Goal: Navigation & Orientation: Find specific page/section

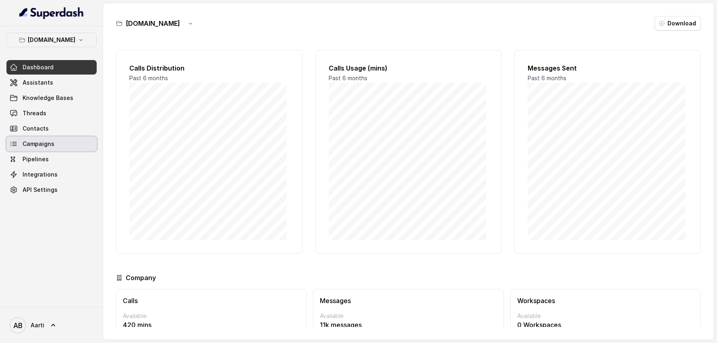
click at [39, 146] on span "Campaigns" at bounding box center [39, 144] width 32 height 8
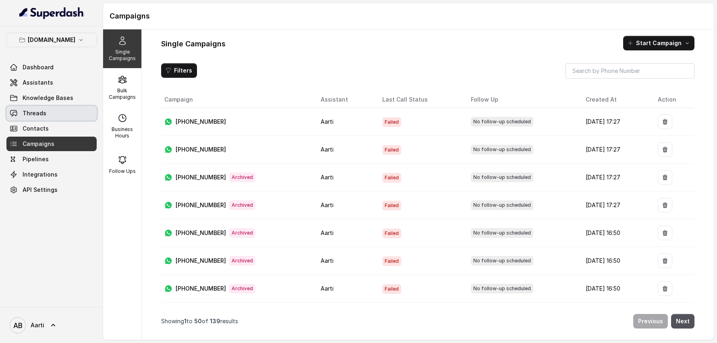
click at [44, 113] on span "Threads" at bounding box center [35, 113] width 24 height 8
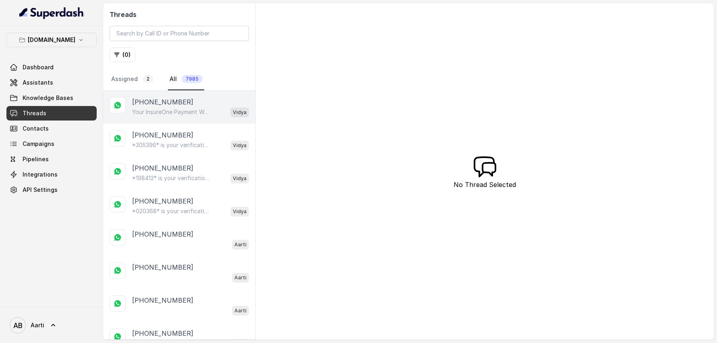
click at [165, 114] on p "Your InsureOne Payment Was Successful Hi, Thanks for your payment of ₹40! You c…" at bounding box center [170, 112] width 77 height 8
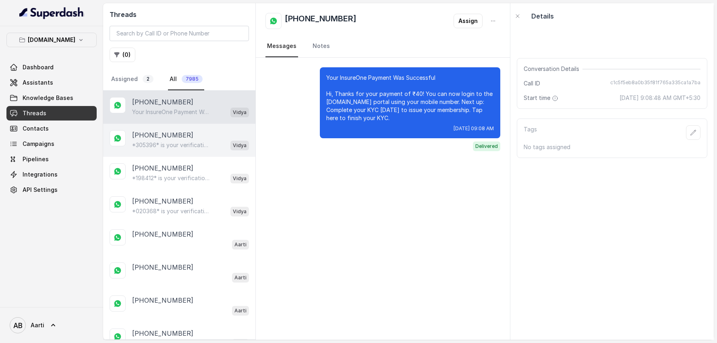
click at [160, 136] on p "[PHONE_NUMBER]" at bounding box center [162, 135] width 61 height 10
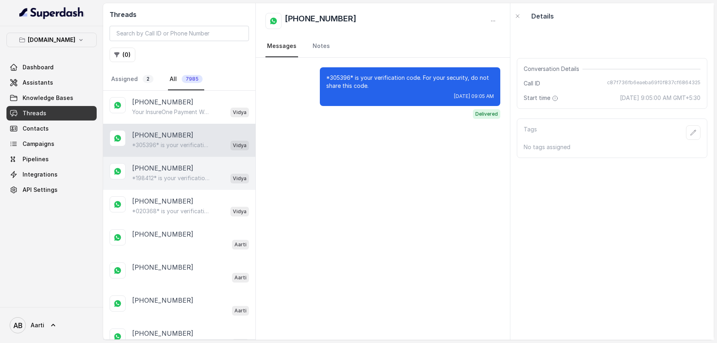
click at [157, 160] on div "[PHONE_NUMBER] *198412* is your verification code. For your security, do not sh…" at bounding box center [179, 173] width 152 height 33
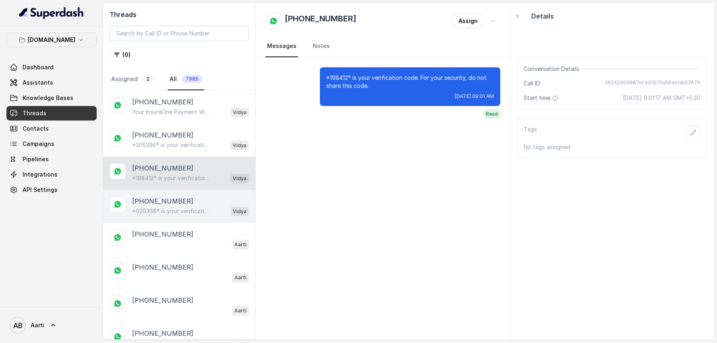
click at [158, 199] on p "[PHONE_NUMBER]" at bounding box center [162, 201] width 61 height 10
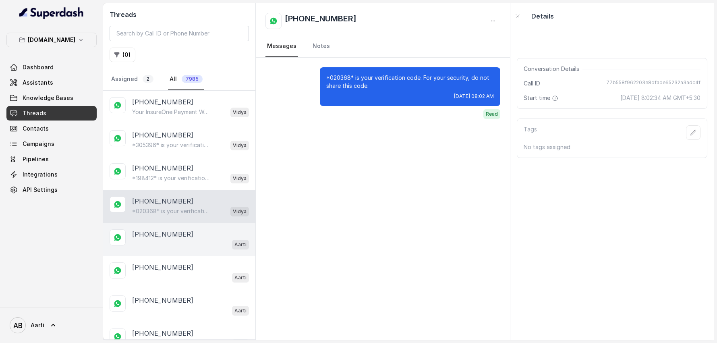
click at [157, 227] on div "[PHONE_NUMBER] Aarti" at bounding box center [179, 239] width 152 height 33
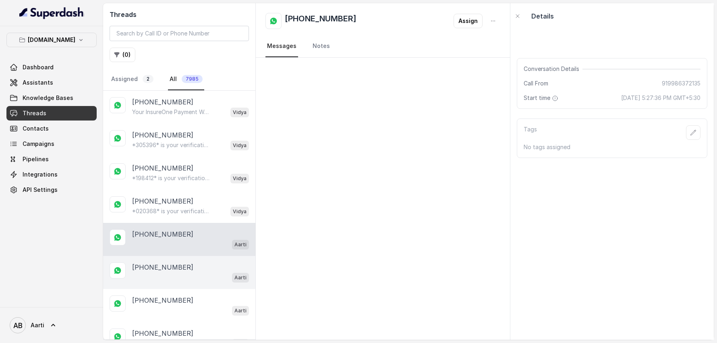
click at [157, 256] on div "[PHONE_NUMBER] Aarti" at bounding box center [179, 272] width 152 height 33
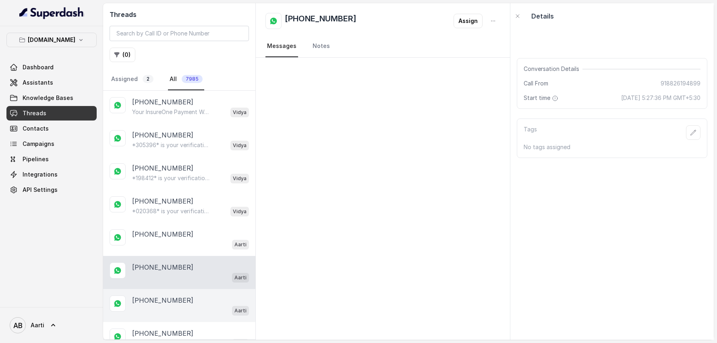
click at [166, 274] on p "[PHONE_NUMBER]" at bounding box center [162, 300] width 61 height 10
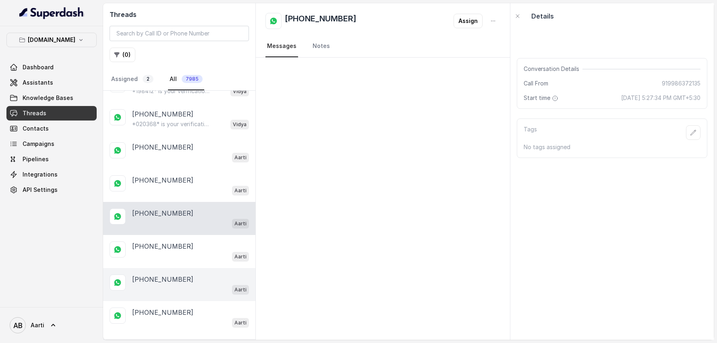
scroll to position [88, 0]
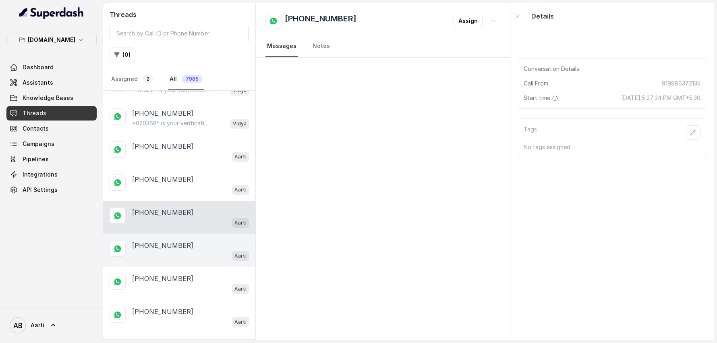
click at [158, 245] on p "[PHONE_NUMBER]" at bounding box center [162, 246] width 61 height 10
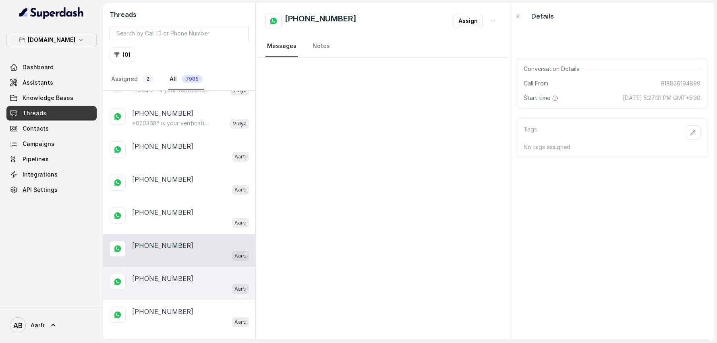
click at [158, 274] on div "Aarti" at bounding box center [190, 288] width 117 height 10
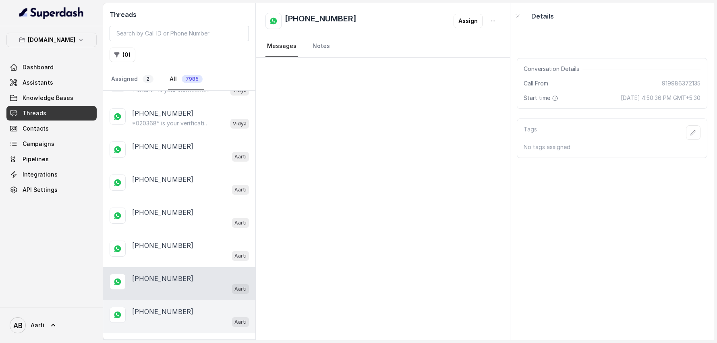
click at [156, 274] on p "[PHONE_NUMBER]" at bounding box center [162, 312] width 61 height 10
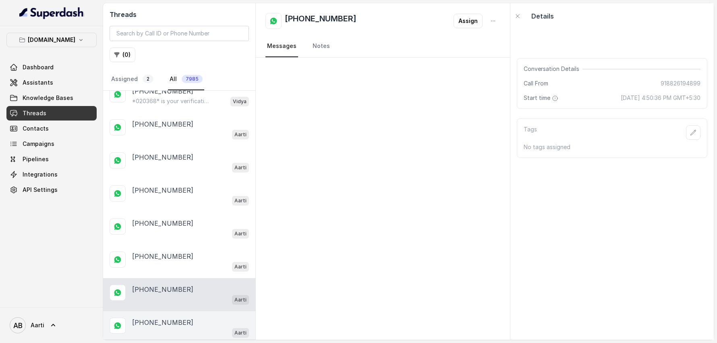
scroll to position [155, 0]
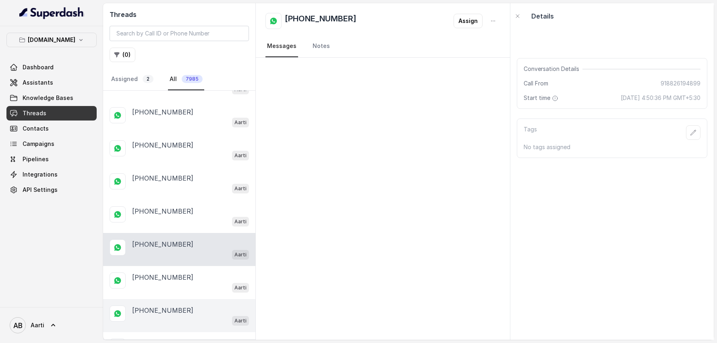
click at [162, 274] on p "[PHONE_NUMBER]" at bounding box center [162, 310] width 61 height 10
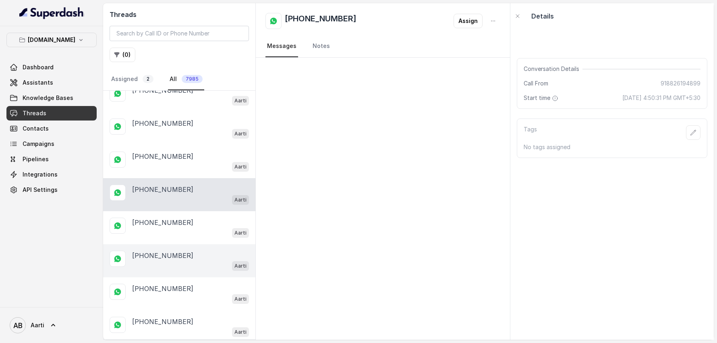
scroll to position [285, 0]
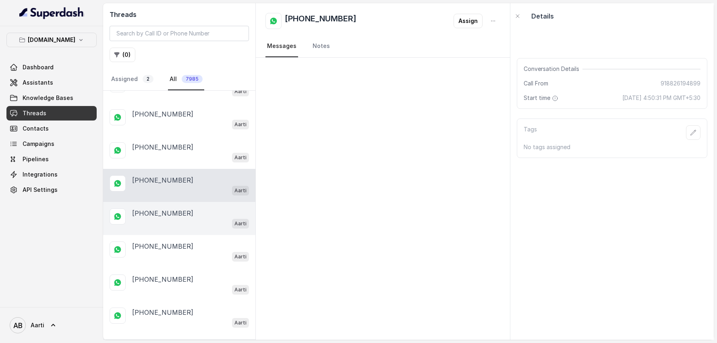
click at [160, 218] on div "Aarti" at bounding box center [190, 223] width 117 height 10
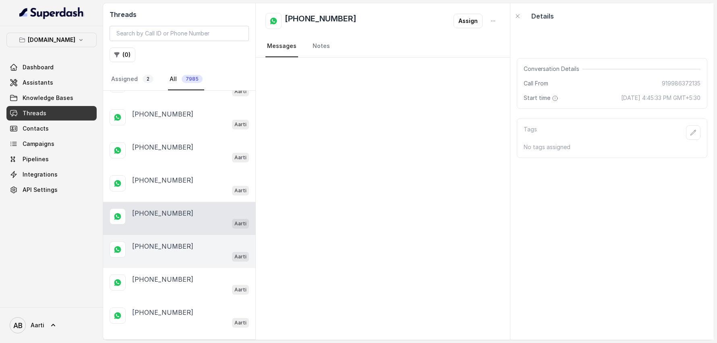
click at [160, 253] on div "Aarti" at bounding box center [190, 256] width 117 height 10
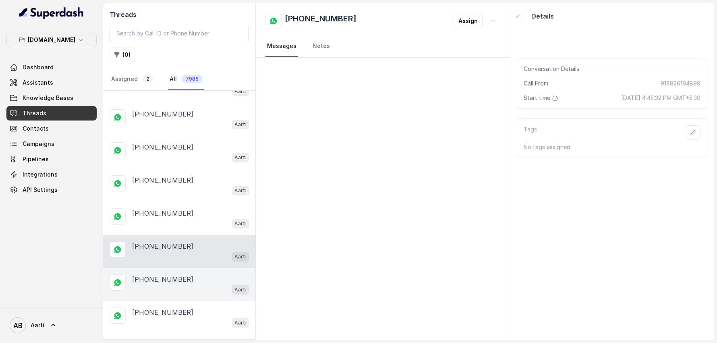
click at [162, 274] on p "[PHONE_NUMBER]" at bounding box center [162, 279] width 61 height 10
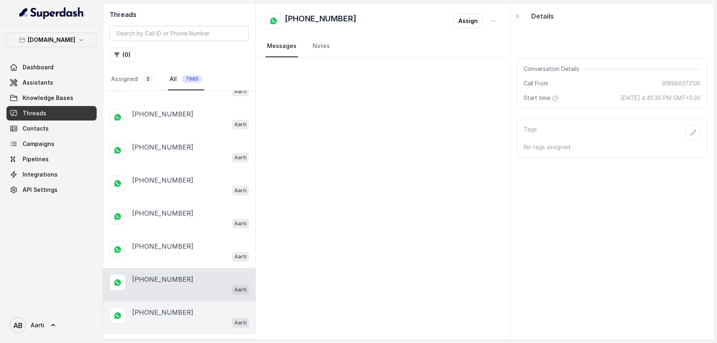
click at [156, 274] on p "[PHONE_NUMBER]" at bounding box center [162, 313] width 61 height 10
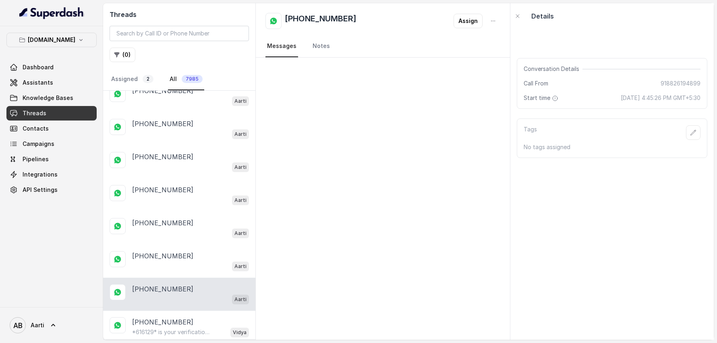
scroll to position [330, 0]
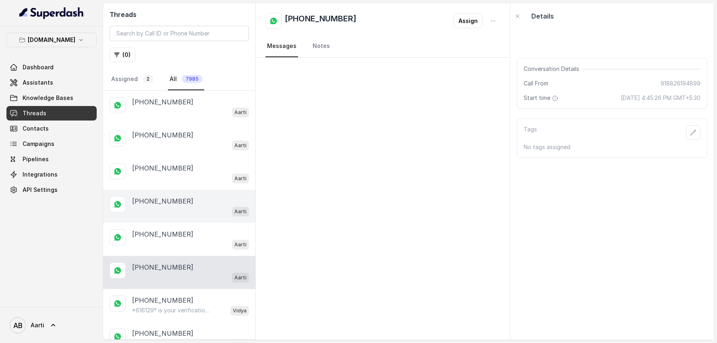
click at [145, 206] on div "Aarti" at bounding box center [190, 211] width 117 height 10
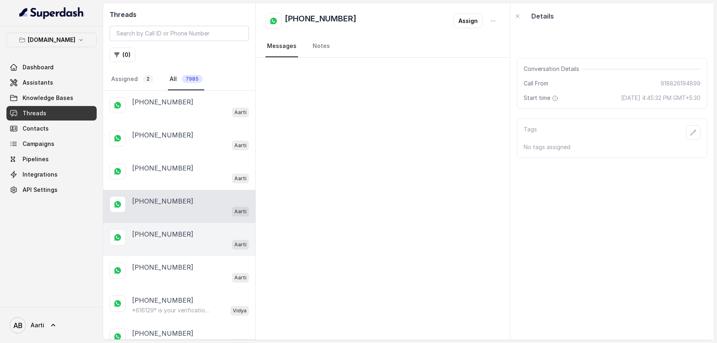
click at [154, 229] on p "[PHONE_NUMBER]" at bounding box center [162, 234] width 61 height 10
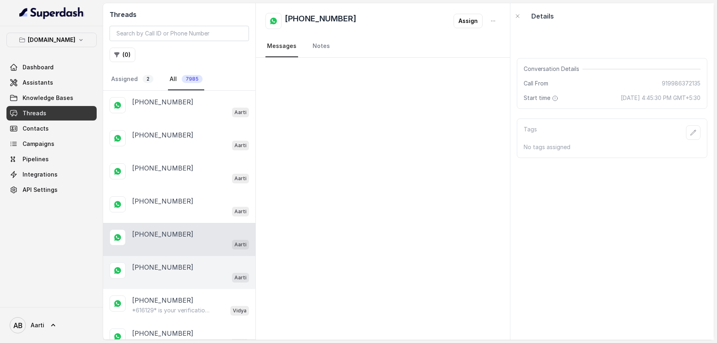
click at [161, 272] on div "Aarti" at bounding box center [190, 277] width 117 height 10
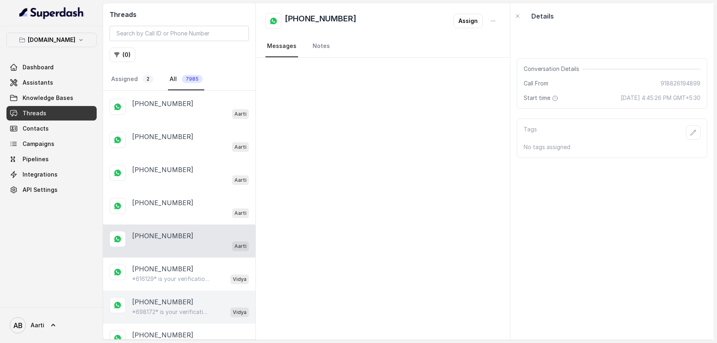
scroll to position [389, 0]
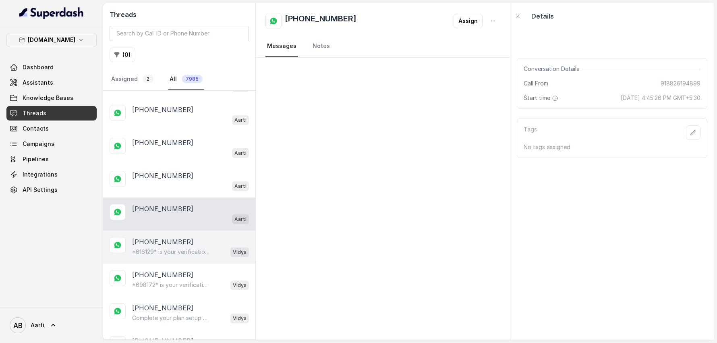
click at [158, 249] on div "*616129* is your verification code. For your security, do not share this code. …" at bounding box center [190, 252] width 117 height 10
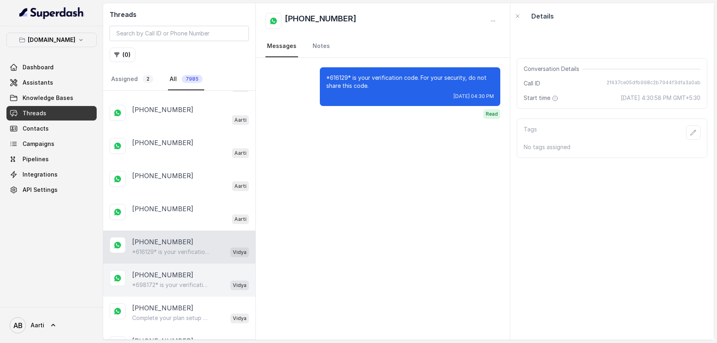
click at [159, 274] on p "*698172* is your verification code. For your security, do not share this code." at bounding box center [170, 285] width 77 height 8
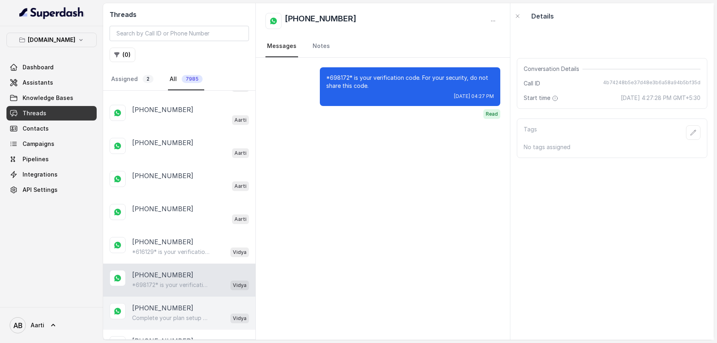
drag, startPoint x: 162, startPoint y: 291, endPoint x: 162, endPoint y: 296, distance: 4.8
click at [162, 274] on div "[PHONE_NUMBER] Complete your plan setup You left your membership setup midway. …" at bounding box center [179, 313] width 152 height 33
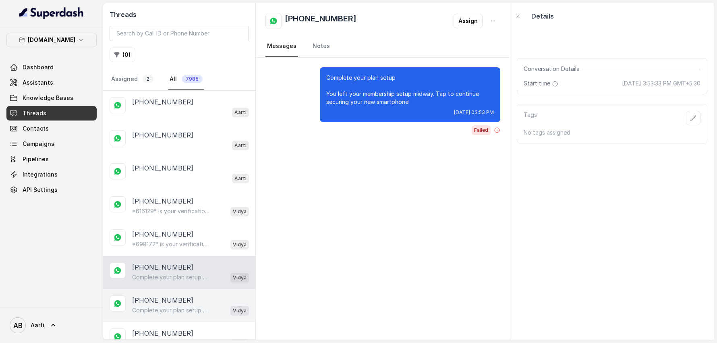
click at [160, 274] on p "[PHONE_NUMBER]" at bounding box center [162, 300] width 61 height 10
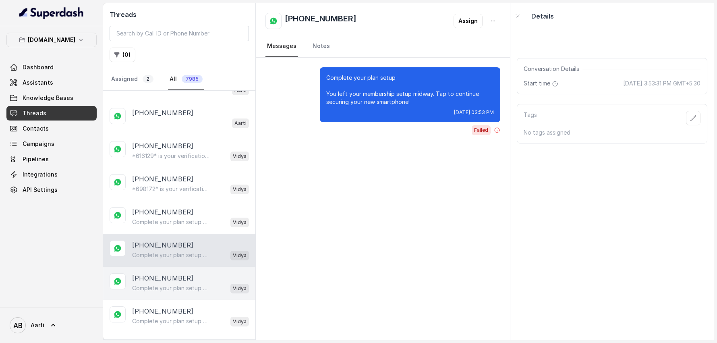
scroll to position [488, 0]
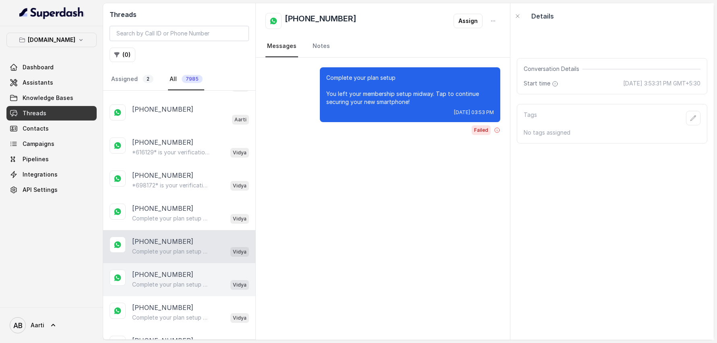
click at [160, 274] on p "Complete your plan setup You left your membership setup midway. Tap to continue…" at bounding box center [170, 285] width 77 height 8
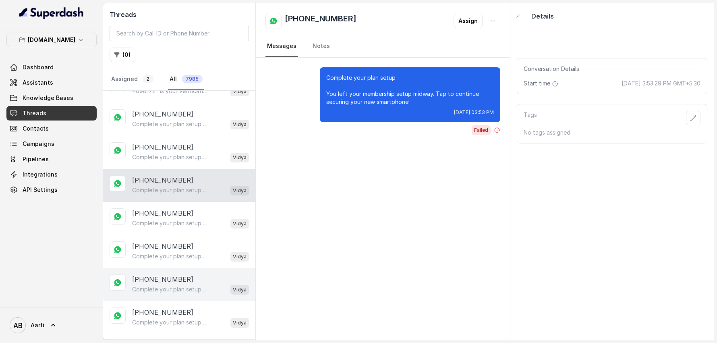
scroll to position [584, 0]
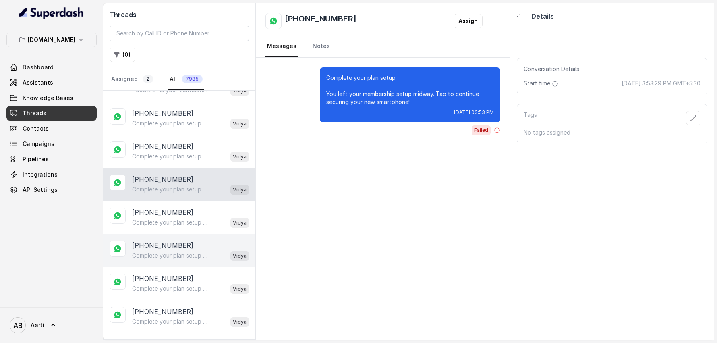
click at [158, 241] on p "[PHONE_NUMBER]" at bounding box center [162, 246] width 61 height 10
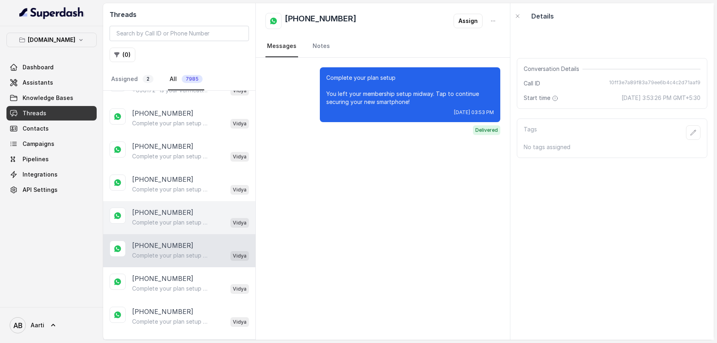
click at [160, 218] on p "Complete your plan setup You left your membership setup midway. Tap to continue…" at bounding box center [170, 222] width 77 height 8
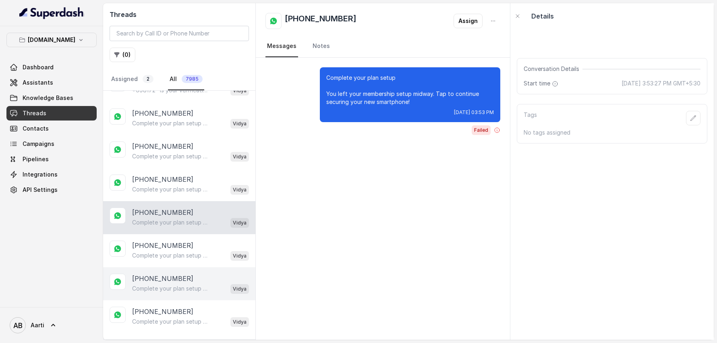
click at [164, 274] on p "Complete your plan setup You left your membership setup midway. Tap to continue…" at bounding box center [170, 289] width 77 height 8
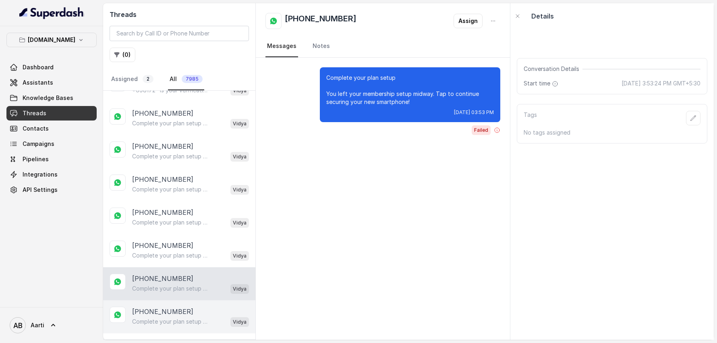
click at [165, 274] on p "[PHONE_NUMBER]" at bounding box center [162, 312] width 61 height 10
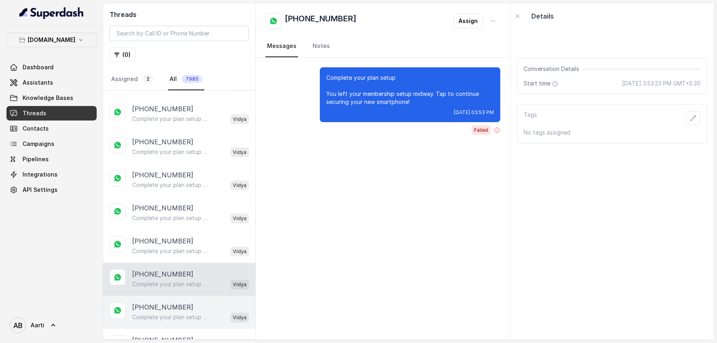
click at [159, 274] on p "Complete your plan setup You left your membership setup midway. Tap to continue…" at bounding box center [170, 317] width 77 height 8
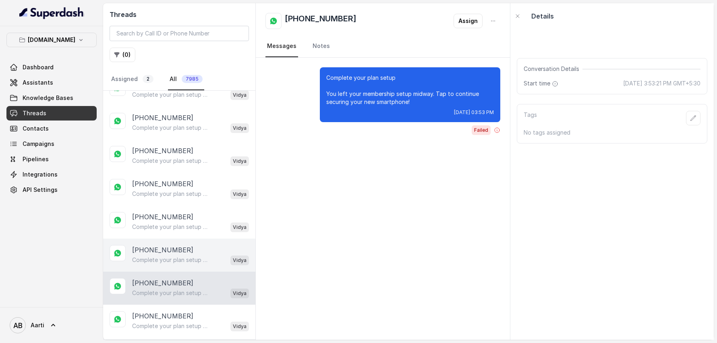
scroll to position [693, 0]
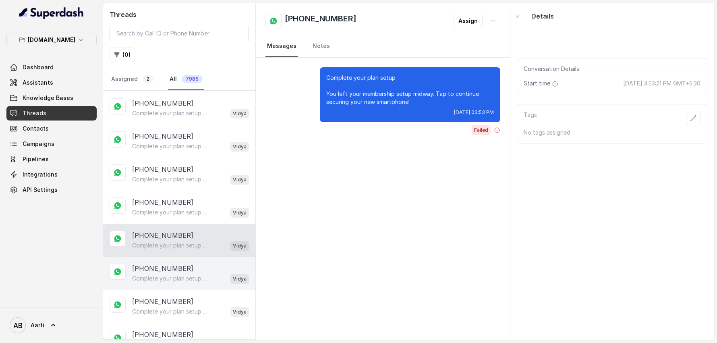
click at [162, 274] on p "Complete your plan setup You left your membership setup midway. Tap to continue…" at bounding box center [170, 278] width 77 height 8
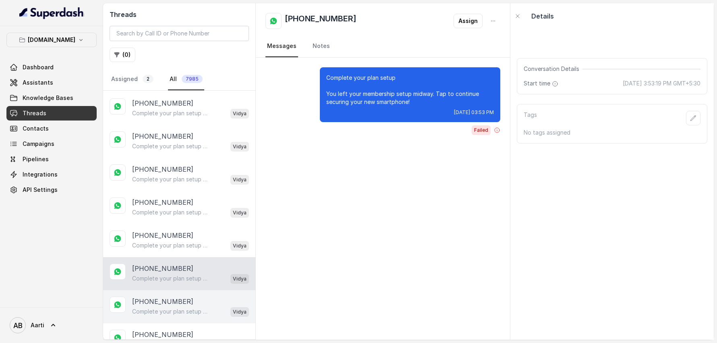
click at [158, 274] on p "[PHONE_NUMBER]" at bounding box center [162, 302] width 61 height 10
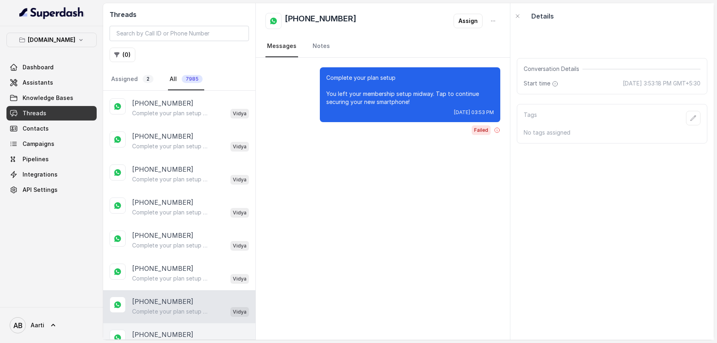
click at [164, 274] on p "[PHONE_NUMBER]" at bounding box center [162, 335] width 61 height 10
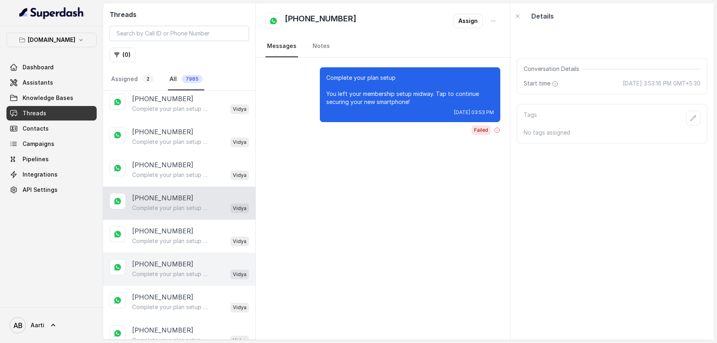
scroll to position [830, 0]
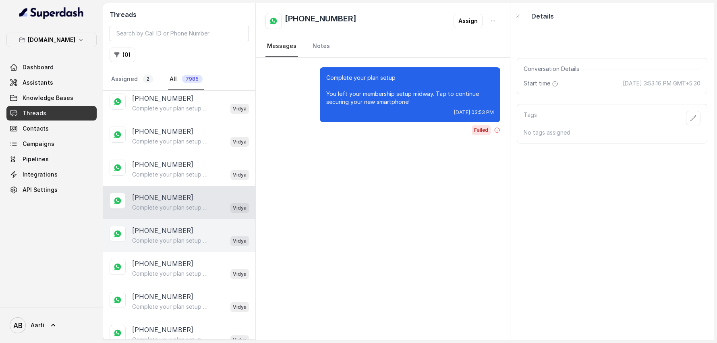
click at [156, 237] on p "Complete your plan setup You left your membership setup midway. Tap to continue…" at bounding box center [170, 241] width 77 height 8
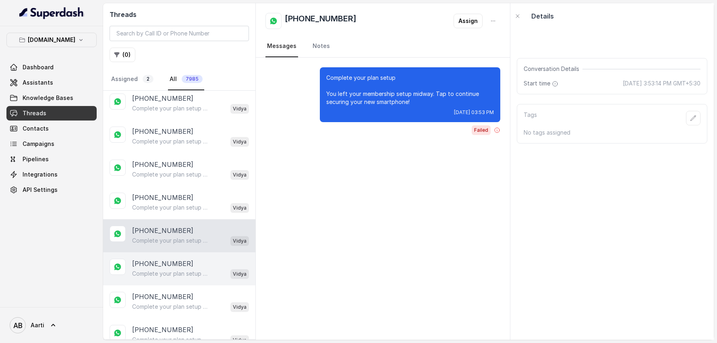
click at [158, 259] on p "[PHONE_NUMBER]" at bounding box center [162, 264] width 61 height 10
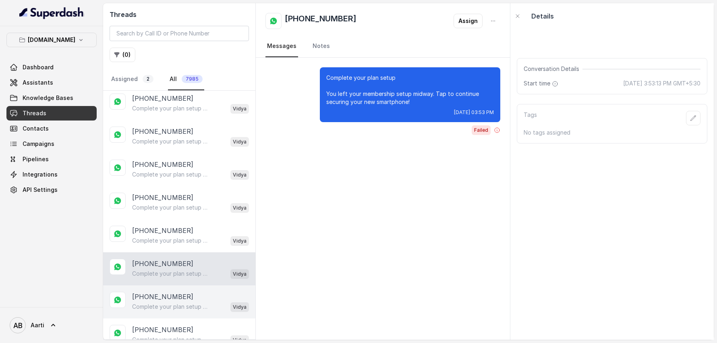
click at [156, 274] on p "Complete your plan setup You left your membership setup midway. Tap to continue…" at bounding box center [170, 307] width 77 height 8
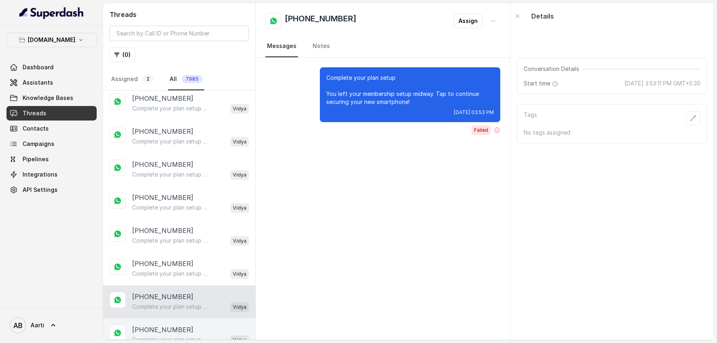
click at [160, 274] on p "[PHONE_NUMBER]" at bounding box center [162, 330] width 61 height 10
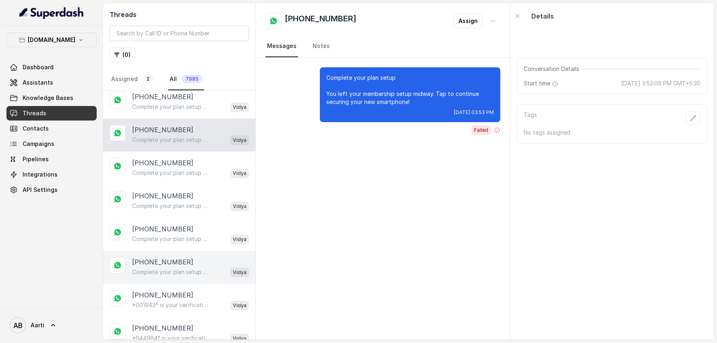
scroll to position [1041, 0]
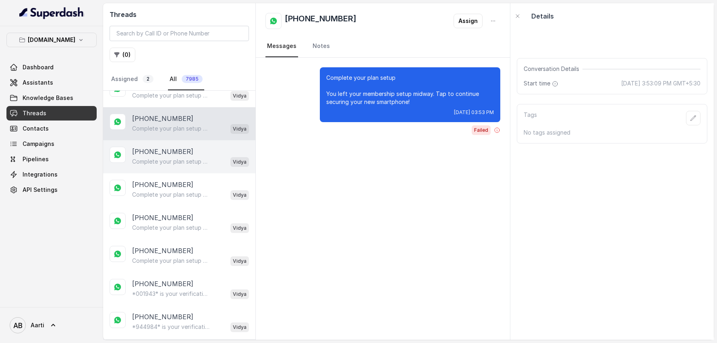
click at [148, 156] on div "[PHONE_NUMBER] Complete your plan setup You left your membership setup midway. …" at bounding box center [179, 156] width 152 height 33
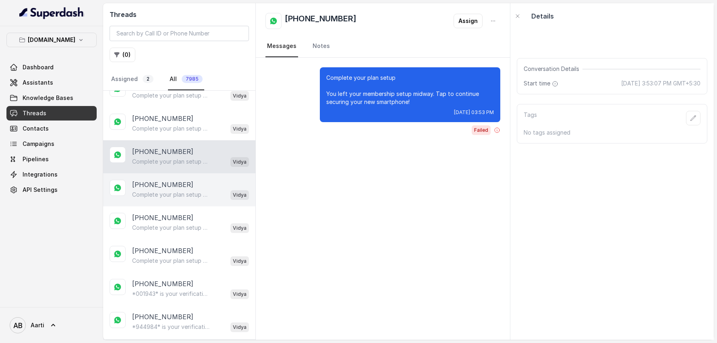
click at [150, 180] on p "[PHONE_NUMBER]" at bounding box center [162, 185] width 61 height 10
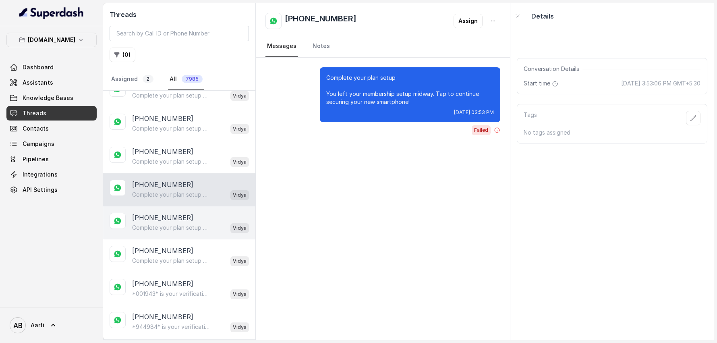
click at [157, 213] on p "[PHONE_NUMBER]" at bounding box center [162, 218] width 61 height 10
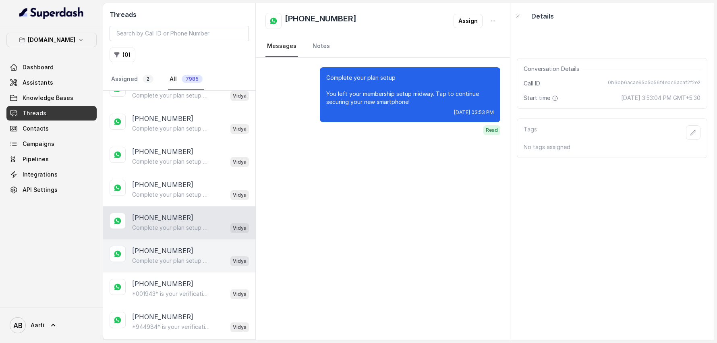
click at [159, 257] on p "Complete your plan setup You left your membership setup midway. Tap to continue…" at bounding box center [170, 261] width 77 height 8
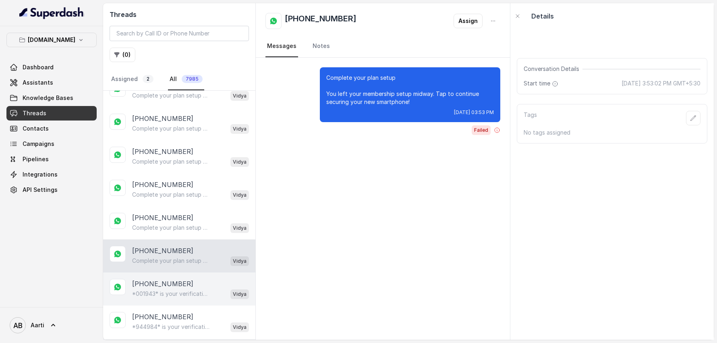
click at [157, 274] on p "[PHONE_NUMBER]" at bounding box center [162, 284] width 61 height 10
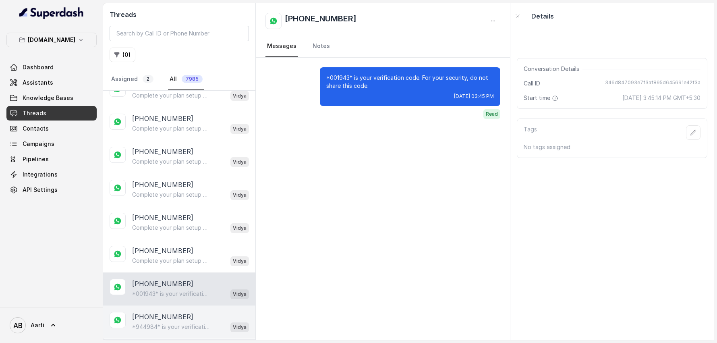
click at [156, 274] on p "[PHONE_NUMBER]" at bounding box center [162, 317] width 61 height 10
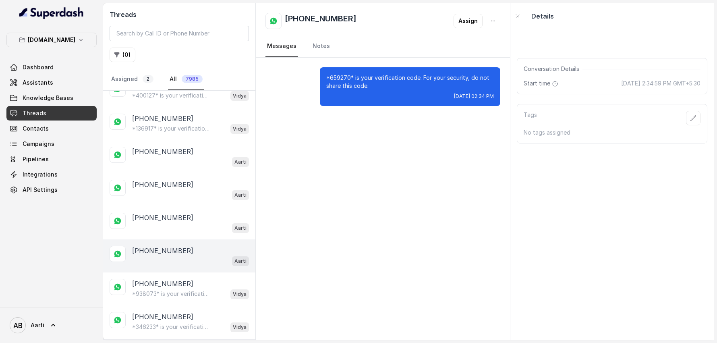
scroll to position [1407, 0]
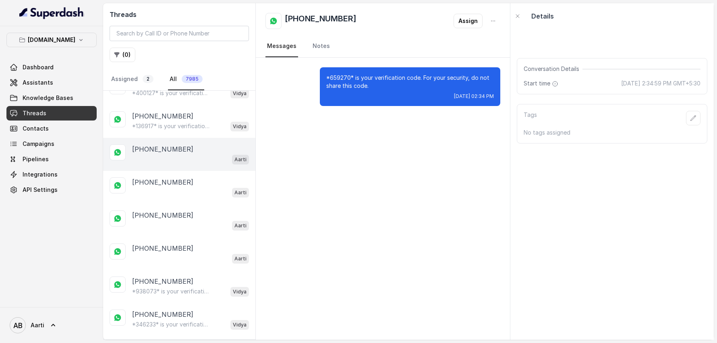
click at [155, 154] on div "Aarti" at bounding box center [190, 159] width 117 height 10
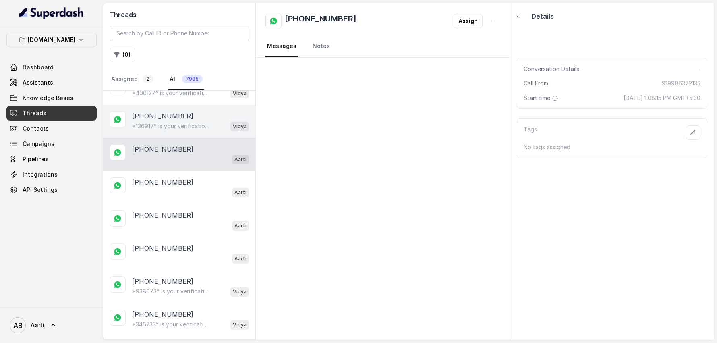
click at [157, 122] on p "*136917* is your verification code. For your security, do not share this code." at bounding box center [170, 126] width 77 height 8
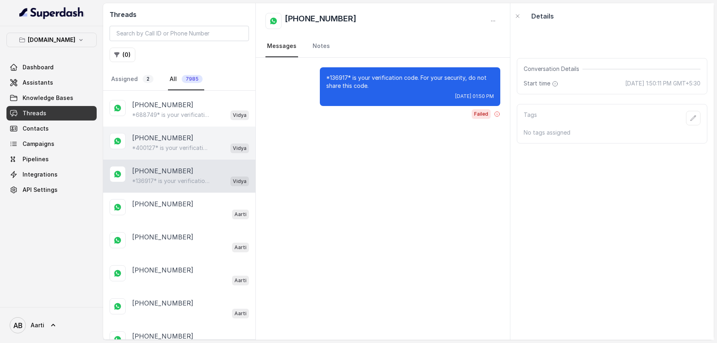
scroll to position [1352, 0]
click at [158, 144] on p "*400127* is your verification code. For your security, do not share this code." at bounding box center [170, 148] width 77 height 8
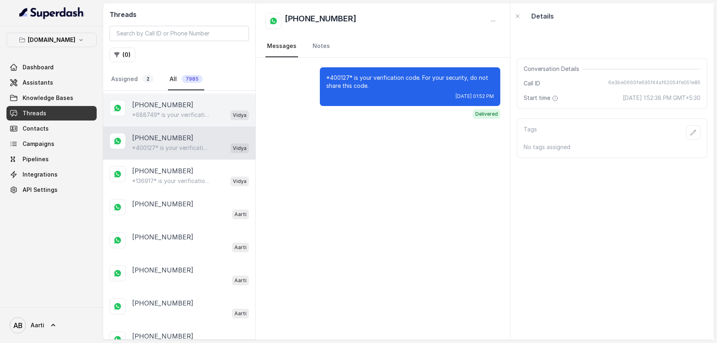
click at [163, 111] on p "*688749* is your verification code. For your security, do not share this code." at bounding box center [170, 115] width 77 height 8
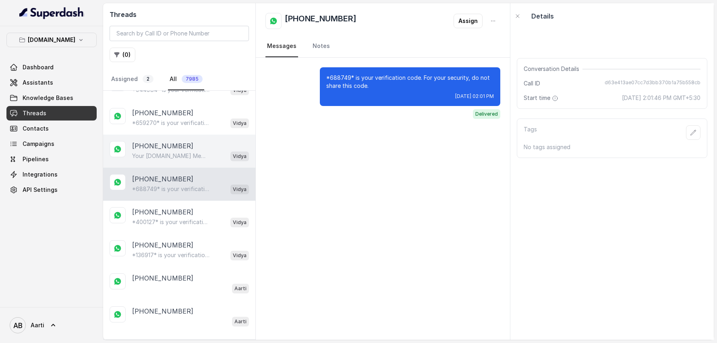
scroll to position [1271, 0]
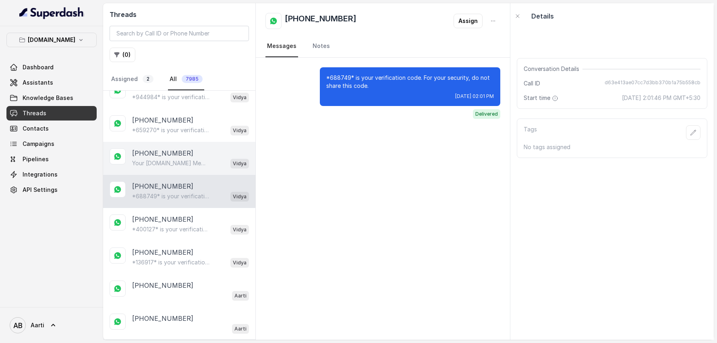
click at [158, 142] on div "[PHONE_NUMBER] Your [DOMAIN_NAME] Membership Is Now Active! Your membership num…" at bounding box center [179, 158] width 152 height 33
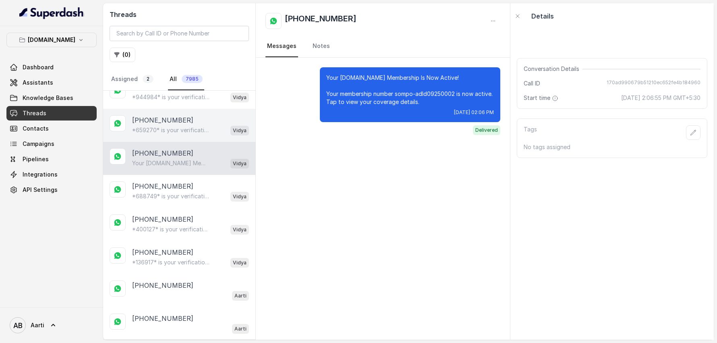
click at [158, 126] on p "*659270* is your verification code. For your security, do not share this code." at bounding box center [170, 130] width 77 height 8
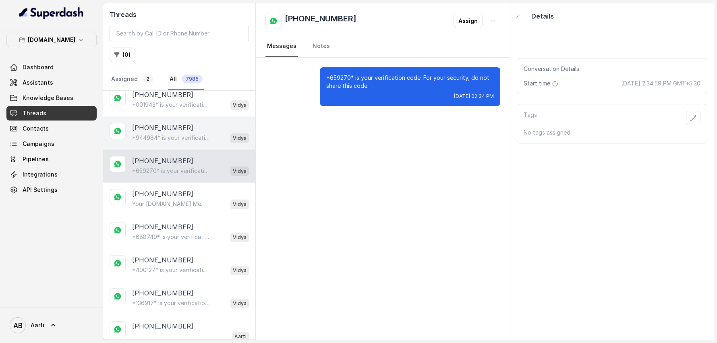
scroll to position [1221, 0]
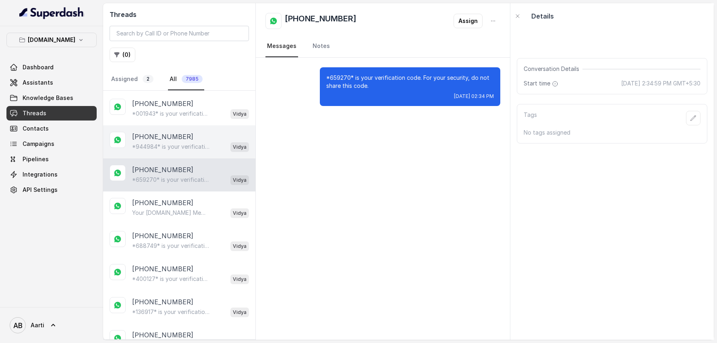
click at [158, 132] on p "[PHONE_NUMBER]" at bounding box center [162, 137] width 61 height 10
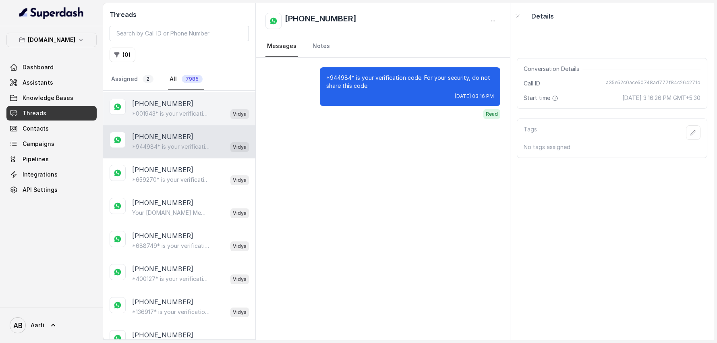
click at [158, 104] on div "[PHONE_NUMBER] *001943* is your verification code. For your security, do not sh…" at bounding box center [179, 108] width 152 height 33
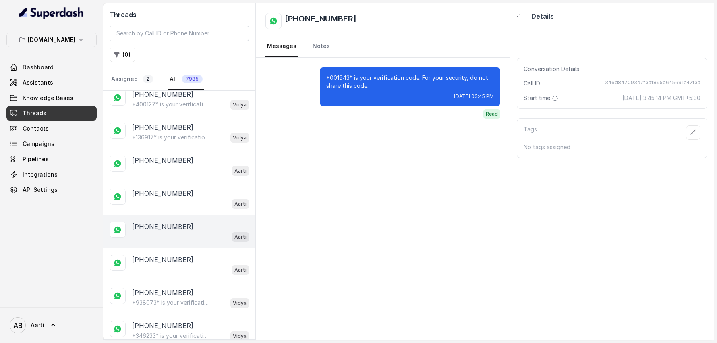
scroll to position [1396, 0]
click at [154, 221] on p "[PHONE_NUMBER]" at bounding box center [162, 226] width 61 height 10
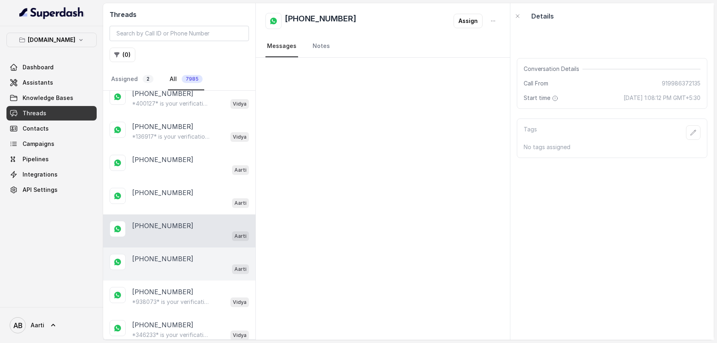
click at [161, 254] on p "[PHONE_NUMBER]" at bounding box center [162, 259] width 61 height 10
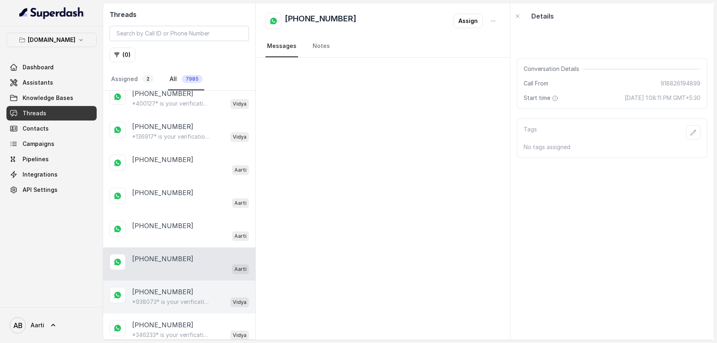
click at [160, 274] on p "*938073* is your verification code. For your security, do not share this code." at bounding box center [170, 302] width 77 height 8
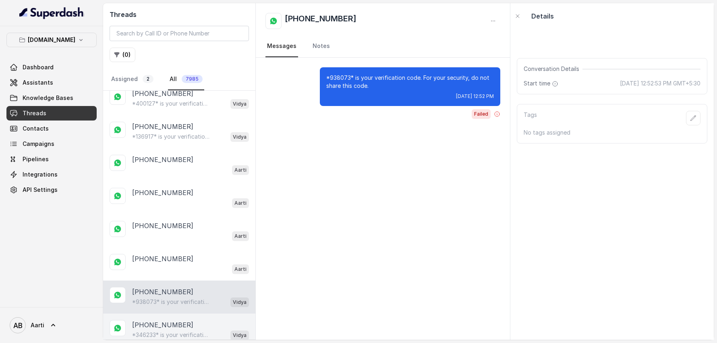
click at [161, 274] on p "*346233* is your verification code. For your security, do not share this code." at bounding box center [170, 335] width 77 height 8
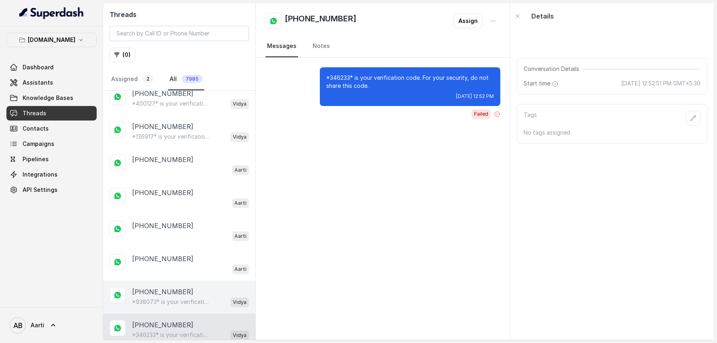
scroll to position [1407, 0]
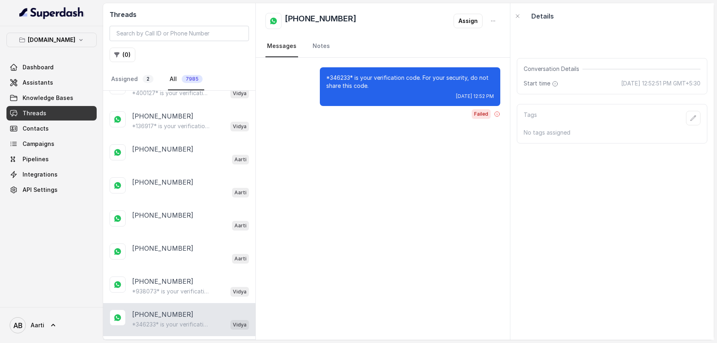
click at [180, 274] on p "Load more conversations" at bounding box center [179, 348] width 79 height 10
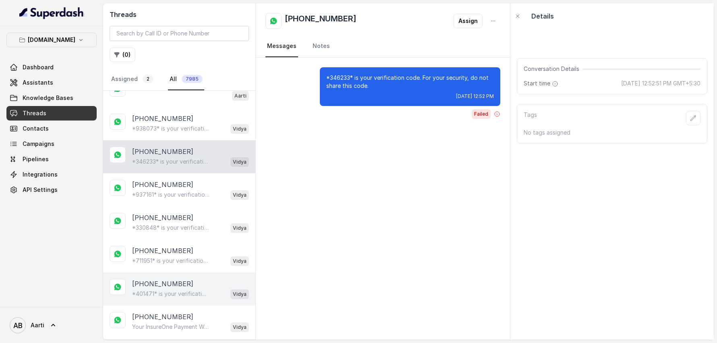
scroll to position [1582, 0]
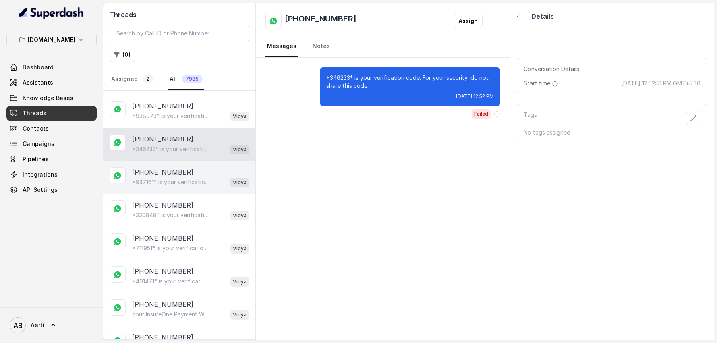
click at [162, 173] on div "[PHONE_NUMBER] *937161* is your verification code. For your security, do not sh…" at bounding box center [179, 177] width 152 height 33
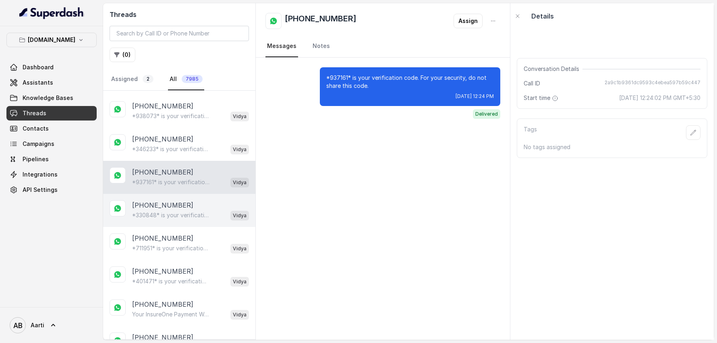
click at [160, 200] on p "[PHONE_NUMBER]" at bounding box center [162, 205] width 61 height 10
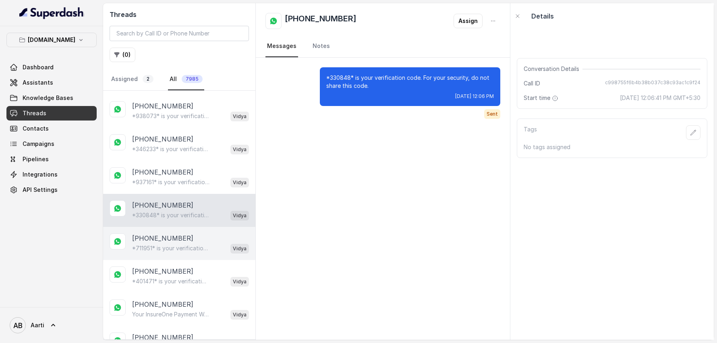
click at [164, 233] on p "[PHONE_NUMBER]" at bounding box center [162, 238] width 61 height 10
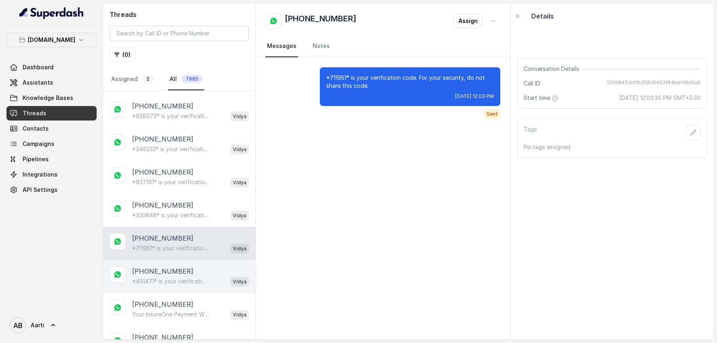
click at [168, 266] on p "[PHONE_NUMBER]" at bounding box center [162, 271] width 61 height 10
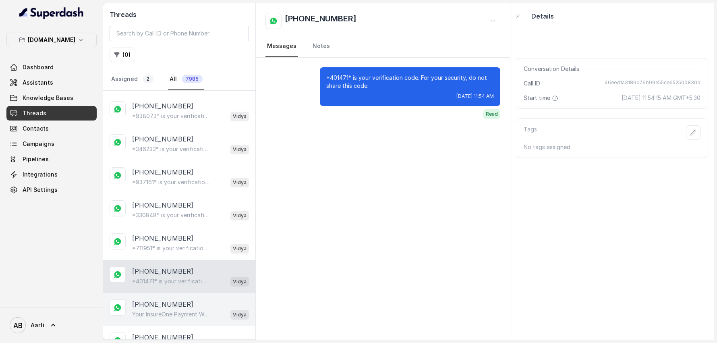
click at [168, 274] on p "[PHONE_NUMBER]" at bounding box center [162, 304] width 61 height 10
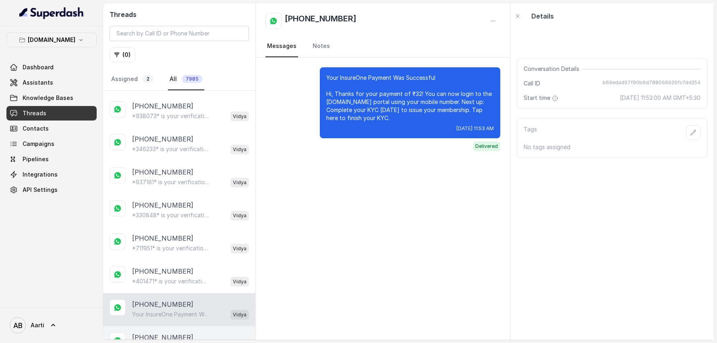
click at [165, 274] on p "[PHONE_NUMBER]" at bounding box center [162, 337] width 61 height 10
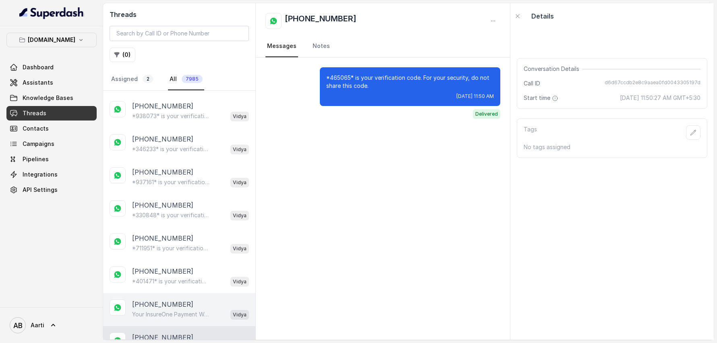
click at [169, 274] on p "Your InsureOne Payment Was Successful Hi, Thanks for your payment of ₹32! You c…" at bounding box center [170, 314] width 77 height 8
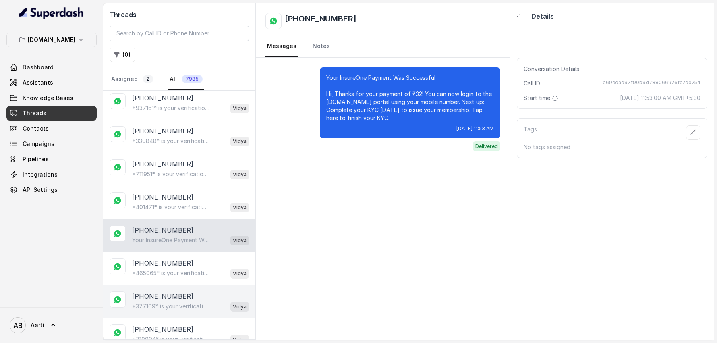
scroll to position [1664, 0]
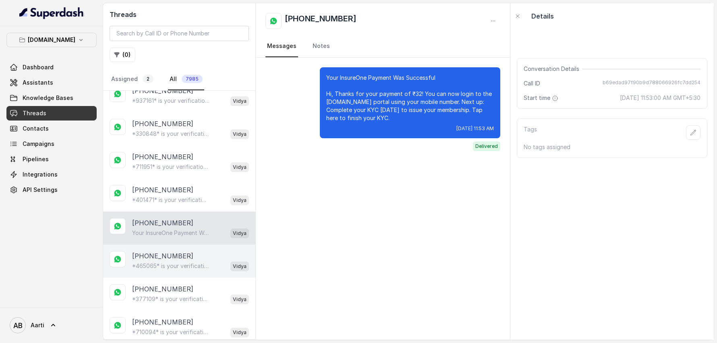
click at [170, 251] on p "[PHONE_NUMBER]" at bounding box center [162, 256] width 61 height 10
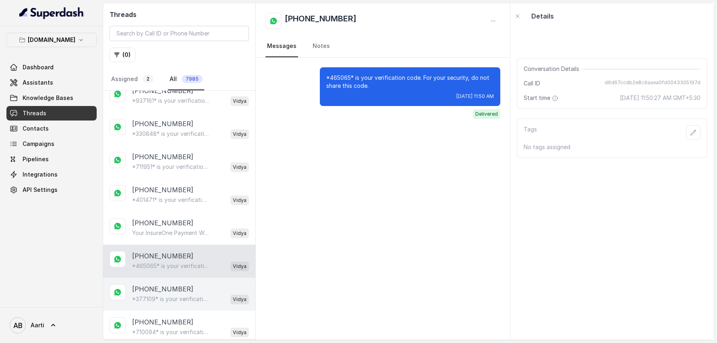
click at [167, 274] on p "[PHONE_NUMBER]" at bounding box center [162, 289] width 61 height 10
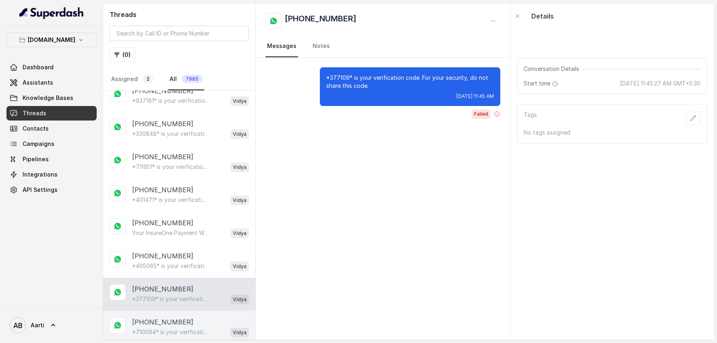
click at [165, 274] on p "[PHONE_NUMBER]" at bounding box center [162, 322] width 61 height 10
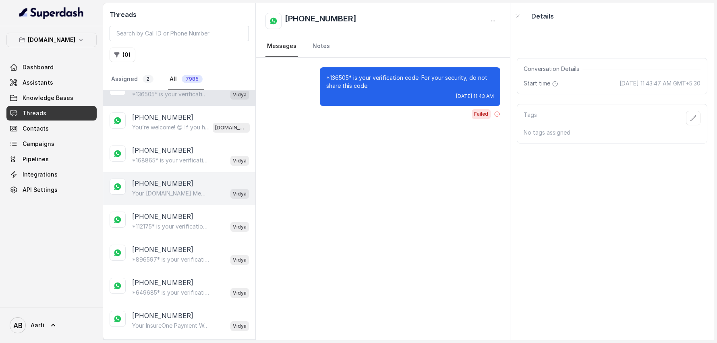
scroll to position [1925, 0]
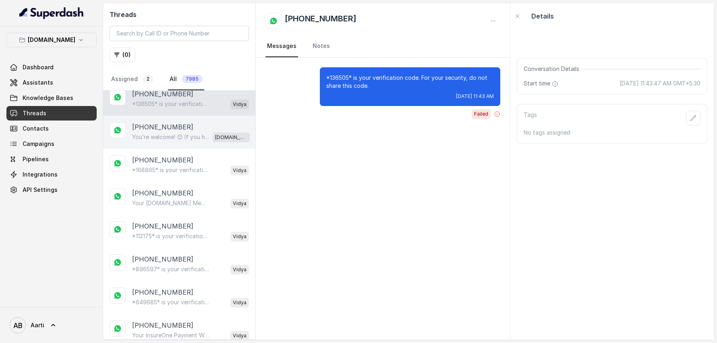
click at [155, 133] on p "You’re welcome! 😊 If you have any more questions or need help with anything els…" at bounding box center [170, 137] width 77 height 8
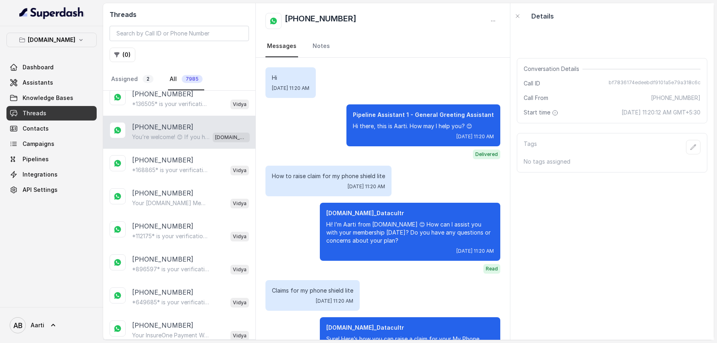
scroll to position [464, 0]
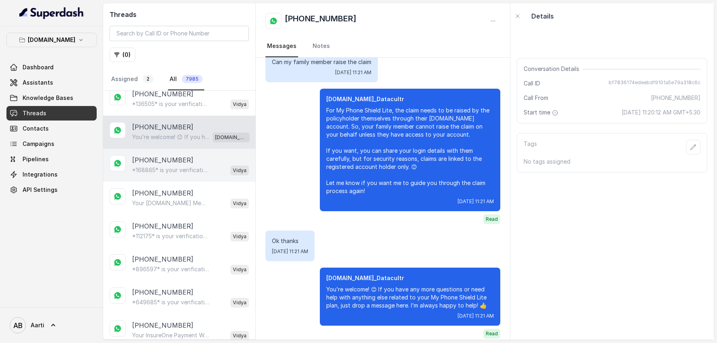
click at [153, 155] on p "[PHONE_NUMBER]" at bounding box center [162, 160] width 61 height 10
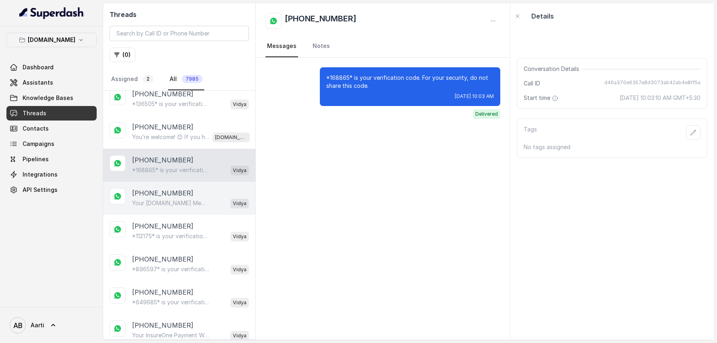
click at [152, 199] on p "Your [DOMAIN_NAME] Membership Is Now Active! Your membership number sompo-adld0…" at bounding box center [170, 203] width 77 height 8
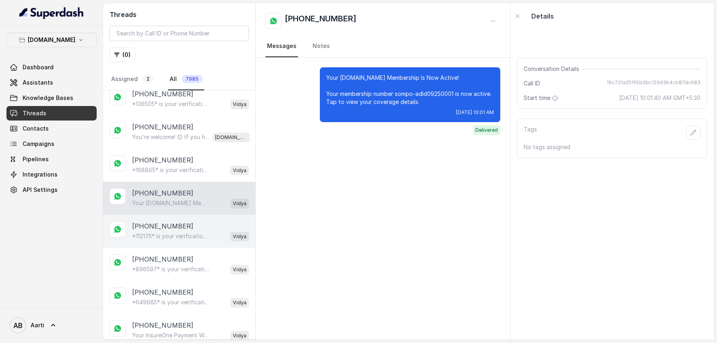
click at [158, 221] on div "[PHONE_NUMBER] *112175* is your verification code. For your security, do not sh…" at bounding box center [179, 231] width 152 height 33
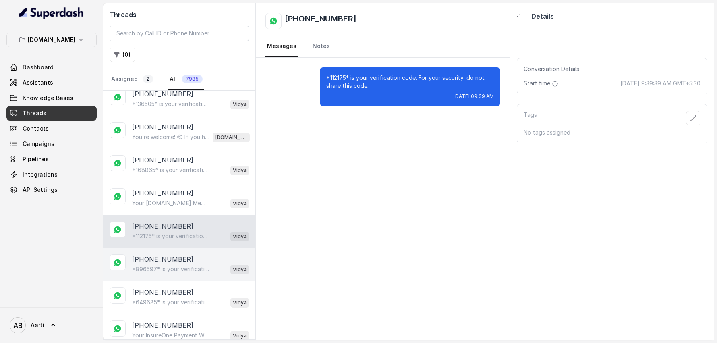
click at [160, 265] on p "*896597* is your verification code. For your security, do not share this code." at bounding box center [170, 269] width 77 height 8
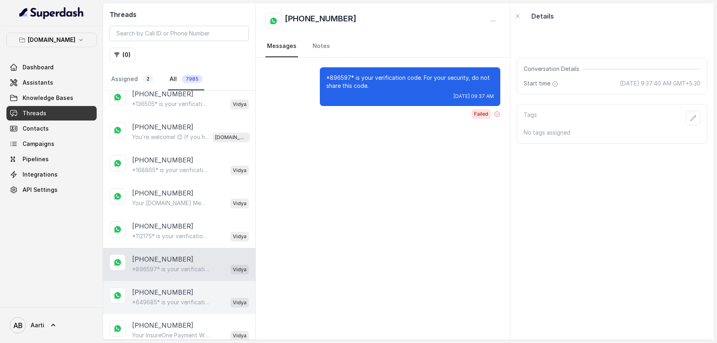
click at [160, 274] on p "[PHONE_NUMBER]" at bounding box center [162, 292] width 61 height 10
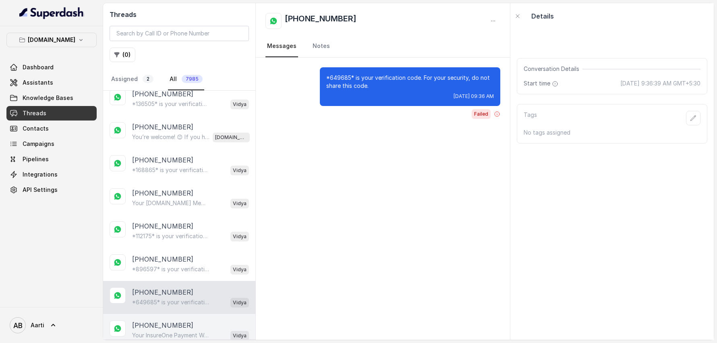
click at [159, 274] on p "[PHONE_NUMBER]" at bounding box center [162, 325] width 61 height 10
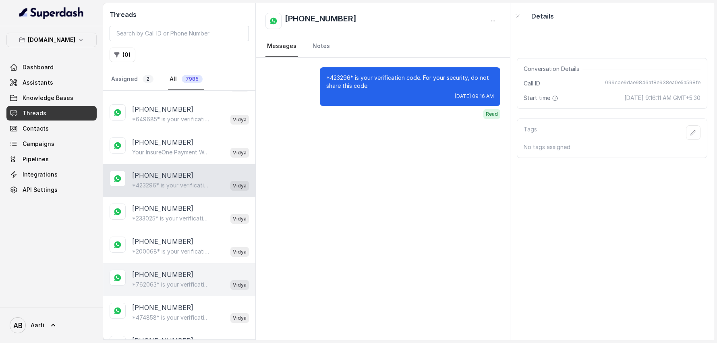
scroll to position [2111, 0]
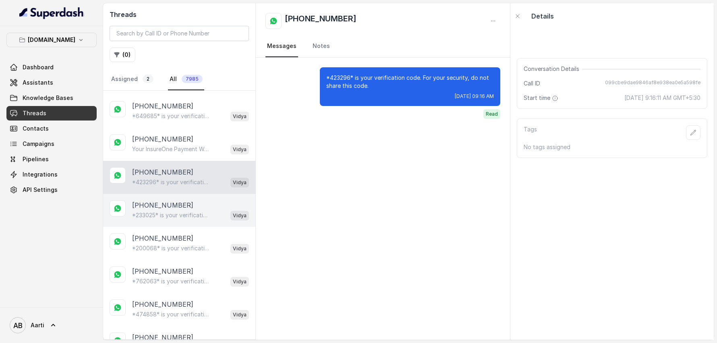
click at [161, 211] on p "*233025* is your verification code. For your security, do not share this code." at bounding box center [170, 215] width 77 height 8
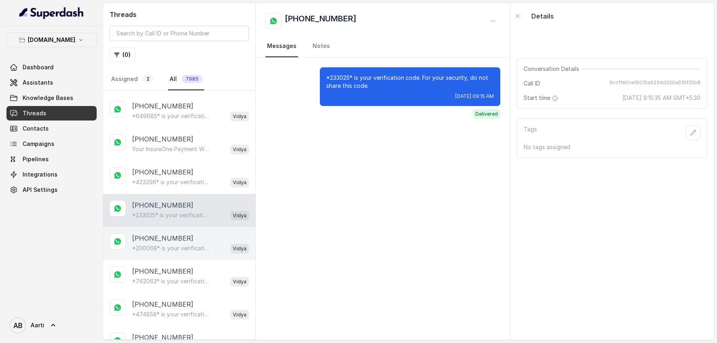
click at [158, 244] on p "*200068* is your verification code. For your security, do not share this code." at bounding box center [170, 248] width 77 height 8
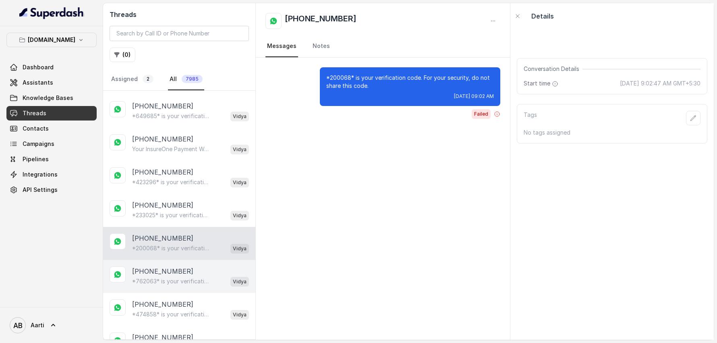
click at [161, 274] on div "*762063* is your verification code. For your security, do not share this code. …" at bounding box center [190, 281] width 117 height 10
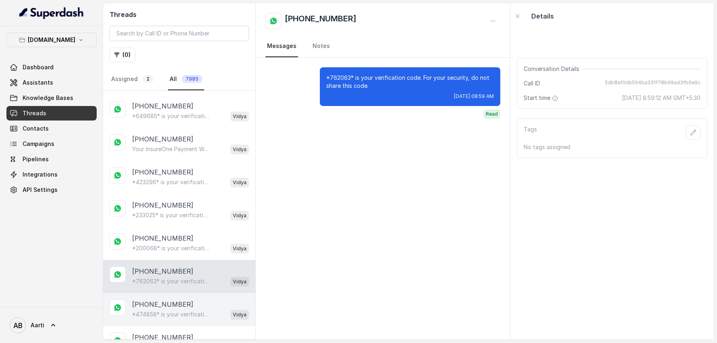
click at [158, 274] on p "*474858* is your verification code. For your security, do not share this code." at bounding box center [170, 314] width 77 height 8
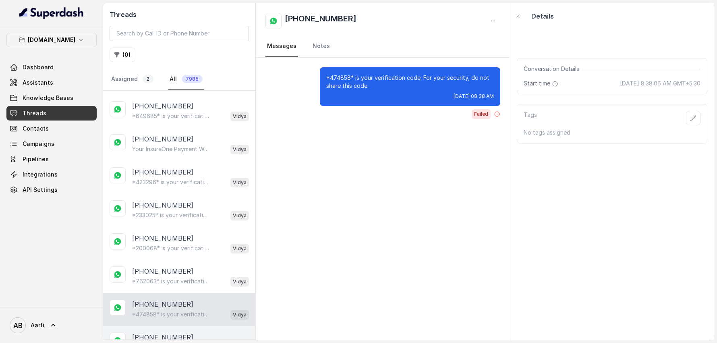
click at [158, 274] on p "[PHONE_NUMBER]" at bounding box center [162, 337] width 61 height 10
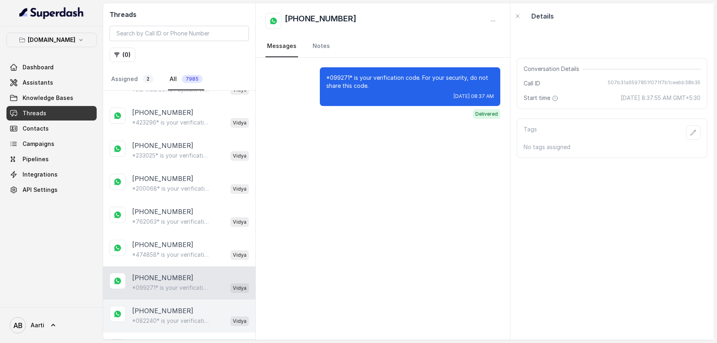
click at [155, 274] on p "[PHONE_NUMBER]" at bounding box center [162, 311] width 61 height 10
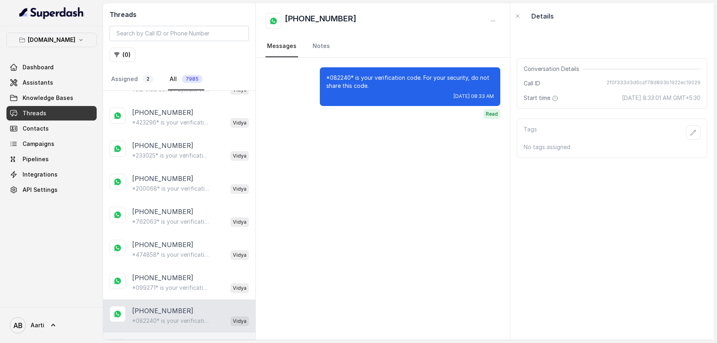
click at [155, 274] on p "[PHONE_NUMBER]" at bounding box center [162, 344] width 61 height 10
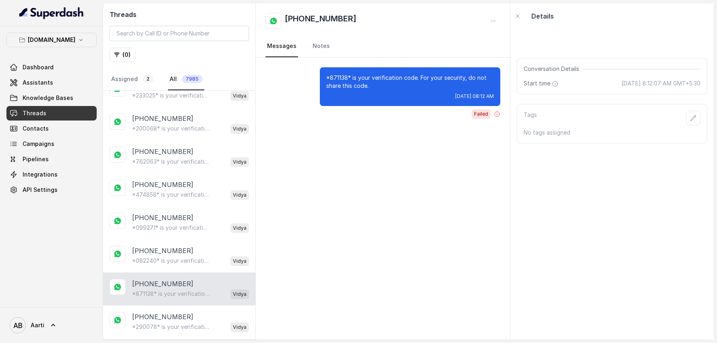
scroll to position [2232, 0]
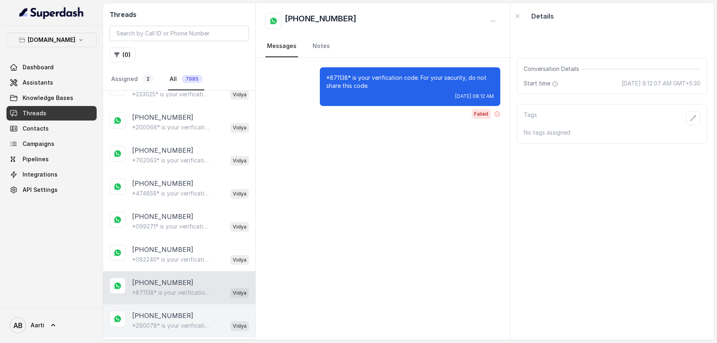
click at [150, 274] on p "[PHONE_NUMBER]" at bounding box center [162, 316] width 61 height 10
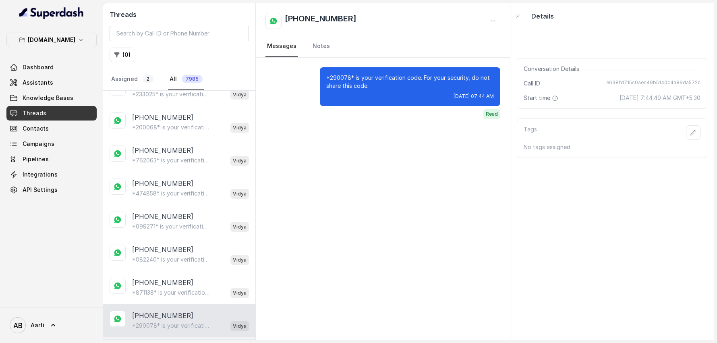
drag, startPoint x: 162, startPoint y: 324, endPoint x: 163, endPoint y: 318, distance: 6.1
click at [162, 274] on p "[PHONE_NUMBER]" at bounding box center [162, 349] width 61 height 10
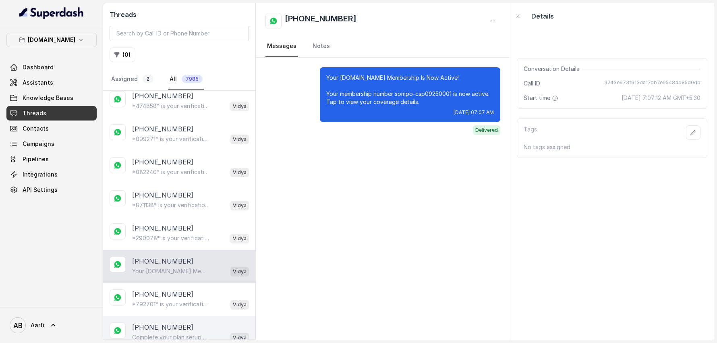
scroll to position [2346, 0]
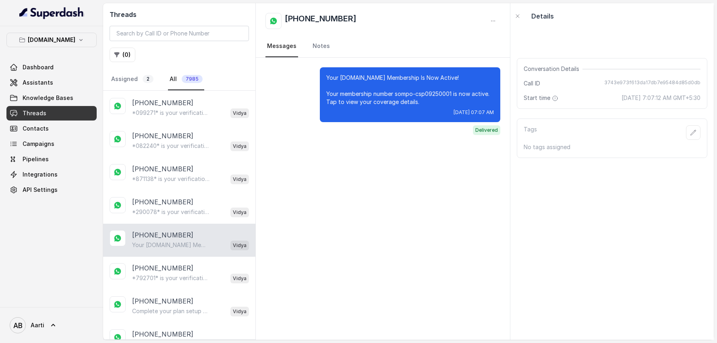
click at [164, 228] on div "[PHONE_NUMBER] Your [DOMAIN_NAME] Membership Is Now Active! Your membership num…" at bounding box center [179, 240] width 152 height 33
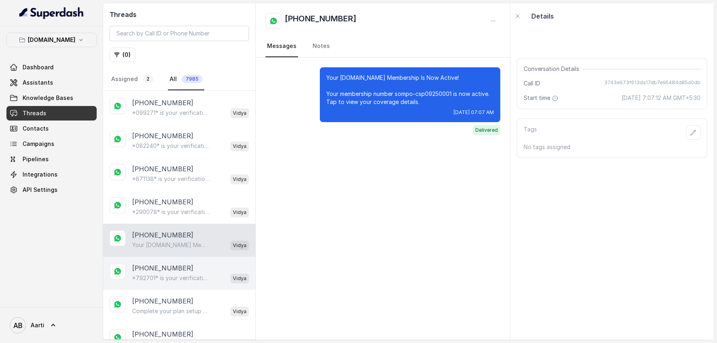
click at [165, 263] on p "[PHONE_NUMBER]" at bounding box center [162, 268] width 61 height 10
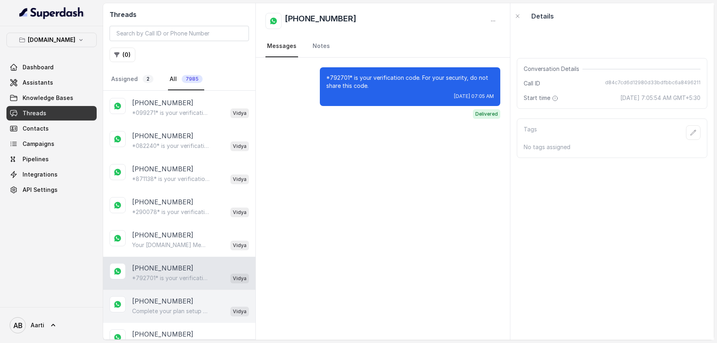
click at [158, 274] on p "[PHONE_NUMBER]" at bounding box center [162, 301] width 61 height 10
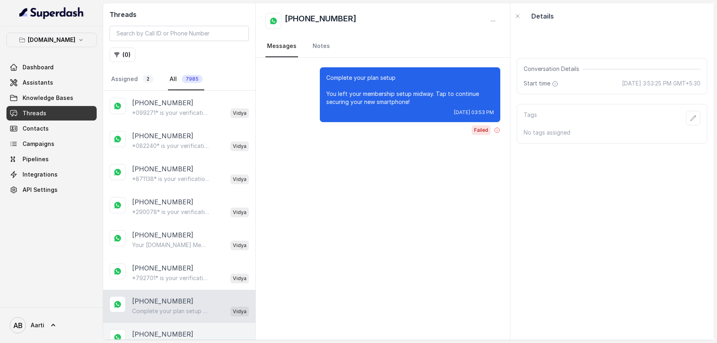
click at [160, 274] on p "[PHONE_NUMBER]" at bounding box center [162, 334] width 61 height 10
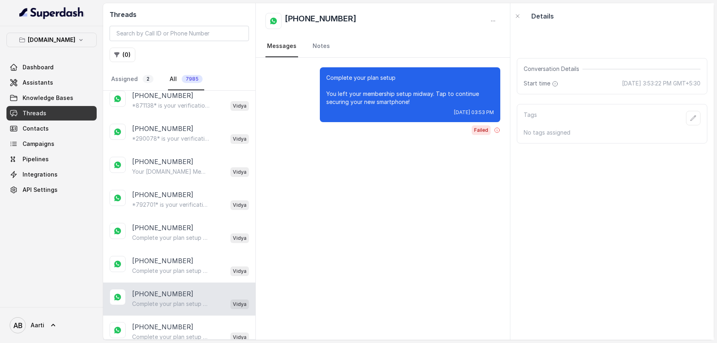
scroll to position [2422, 0]
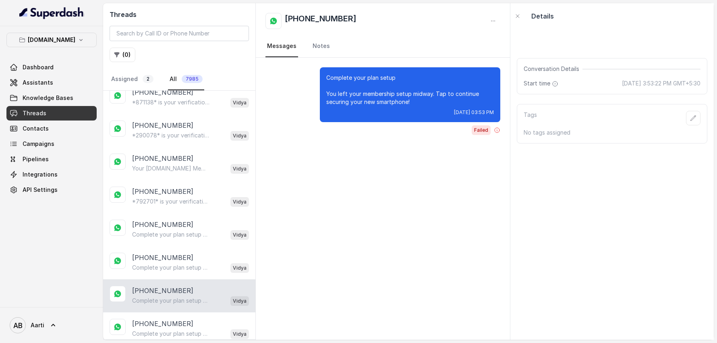
click at [159, 274] on div "[PHONE_NUMBER] Complete your plan setup You left your membership setup midway. …" at bounding box center [179, 295] width 152 height 33
click at [161, 274] on div "Complete your plan setup You left your membership setup midway. Tap to continue…" at bounding box center [190, 333] width 117 height 10
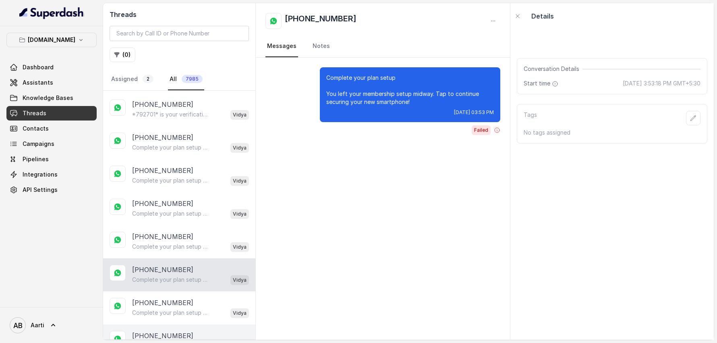
scroll to position [2544, 0]
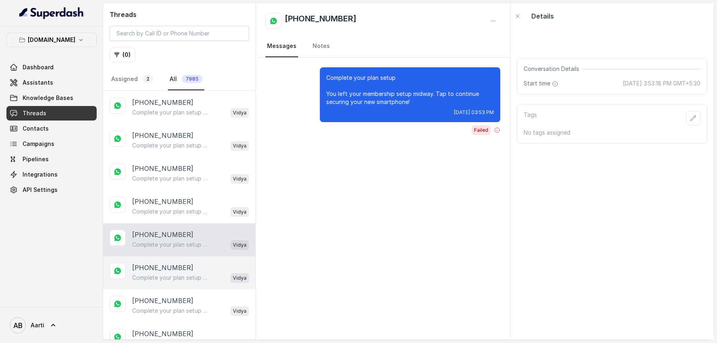
click at [160, 256] on div "[PHONE_NUMBER] Complete your plan setup You left your membership setup midway. …" at bounding box center [179, 272] width 152 height 33
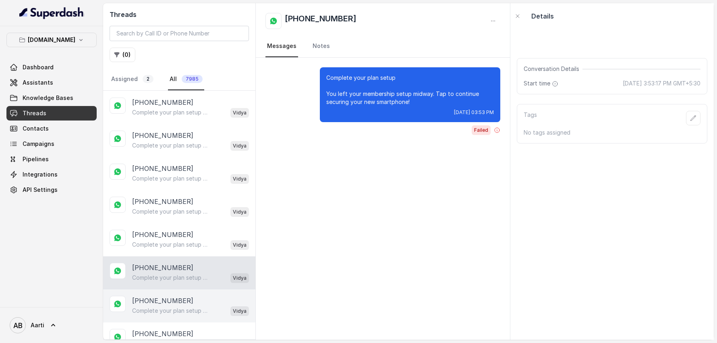
click at [156, 274] on div "[PHONE_NUMBER] Complete your plan setup You left your membership setup midway. …" at bounding box center [179, 305] width 152 height 33
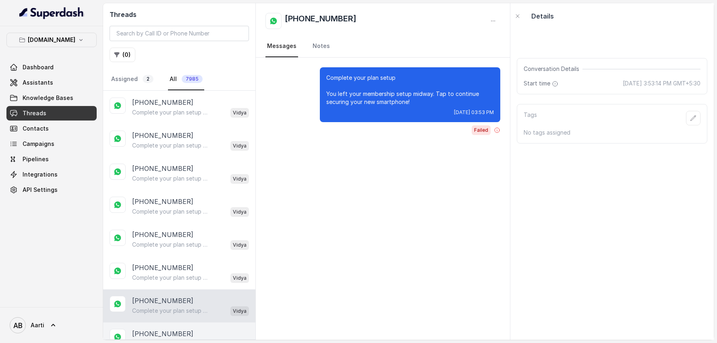
click at [156, 274] on p "Complete your plan setup You left your membership setup midway. Tap to continue…" at bounding box center [170, 344] width 77 height 8
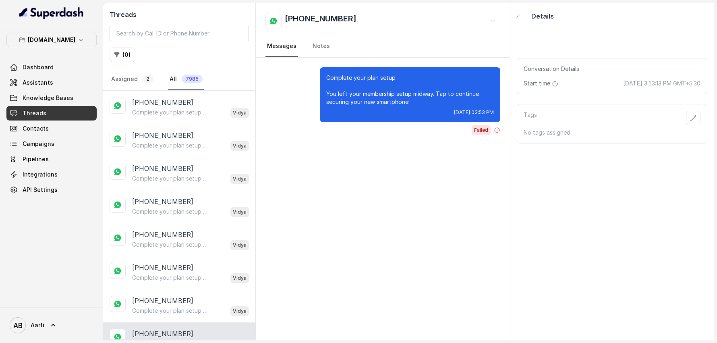
drag, startPoint x: 164, startPoint y: 330, endPoint x: 164, endPoint y: 326, distance: 4.5
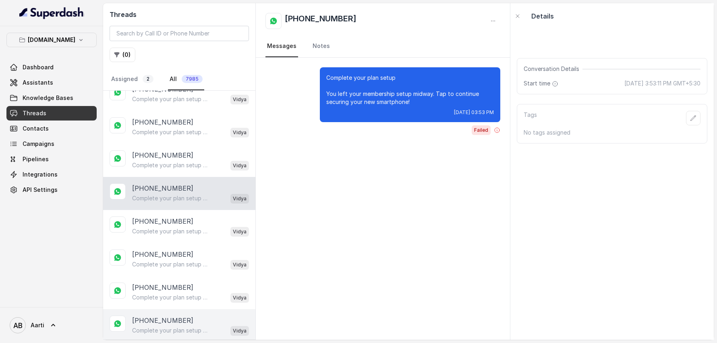
scroll to position [2751, 0]
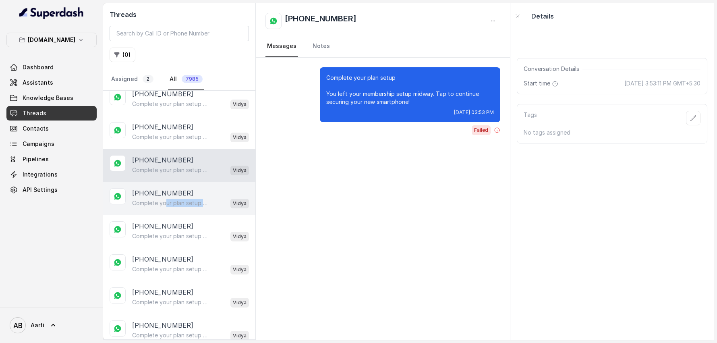
click at [165, 198] on div "Complete your plan setup You left your membership setup midway. Tap to continue…" at bounding box center [190, 203] width 117 height 10
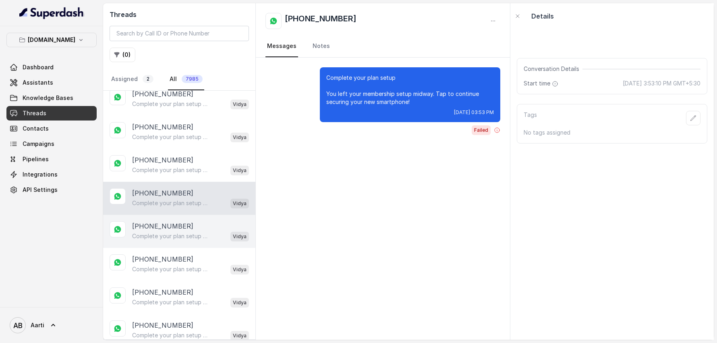
click at [164, 215] on div "[PHONE_NUMBER] Complete your plan setup You left your membership setup midway. …" at bounding box center [179, 231] width 152 height 33
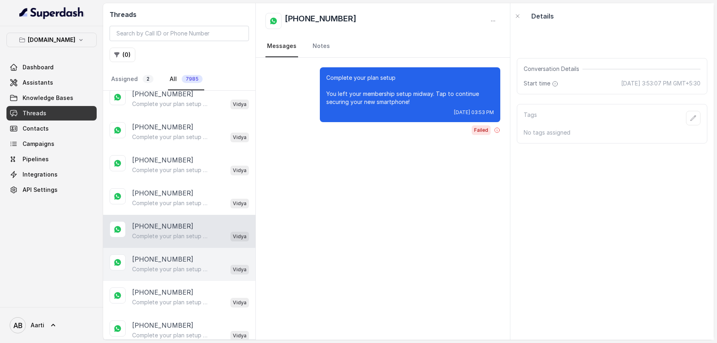
click at [162, 265] on p "Complete your plan setup You left your membership setup midway. Tap to continue…" at bounding box center [170, 269] width 77 height 8
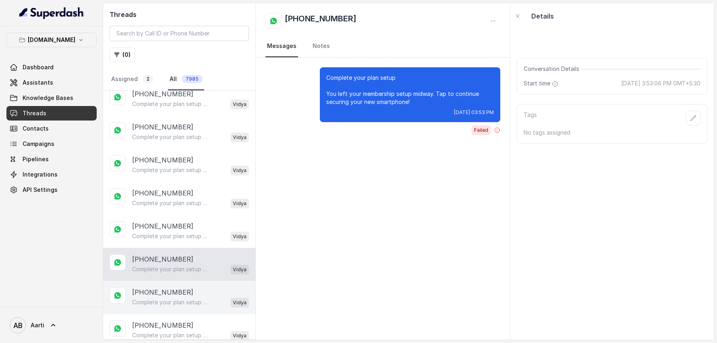
click at [162, 274] on p "Complete your plan setup You left your membership setup midway. Tap to continue…" at bounding box center [170, 302] width 77 height 8
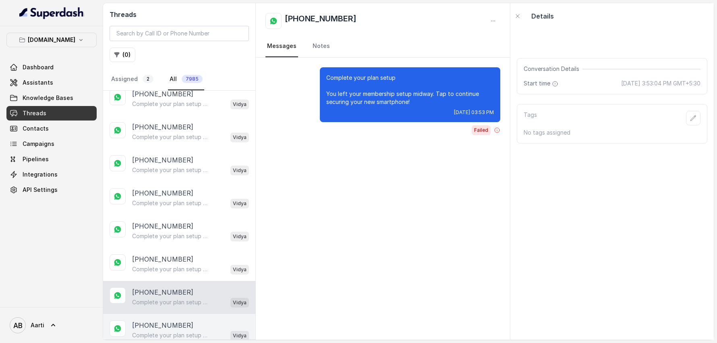
click at [161, 274] on p "[PHONE_NUMBER]" at bounding box center [162, 325] width 61 height 10
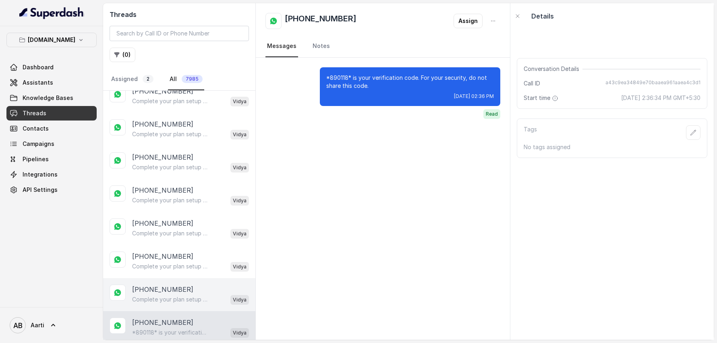
scroll to position [2787, 0]
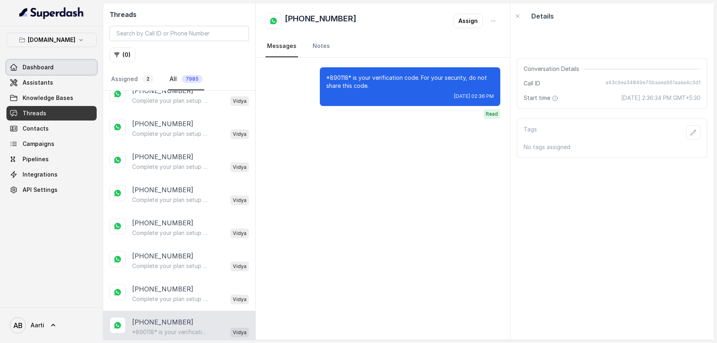
click at [47, 69] on span "Dashboard" at bounding box center [38, 67] width 31 height 8
